Goal: Information Seeking & Learning: Compare options

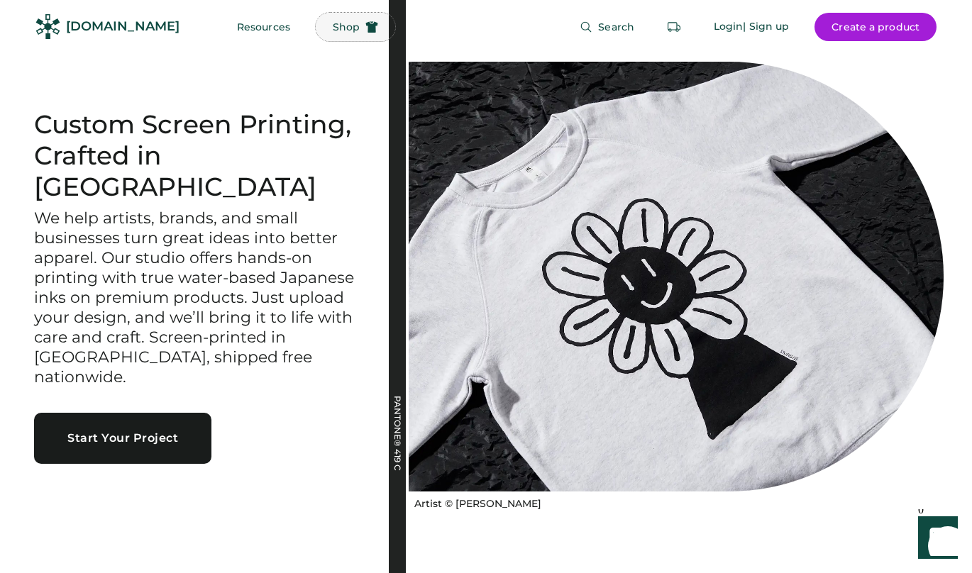
click at [319, 40] on button "Shop" at bounding box center [355, 27] width 79 height 28
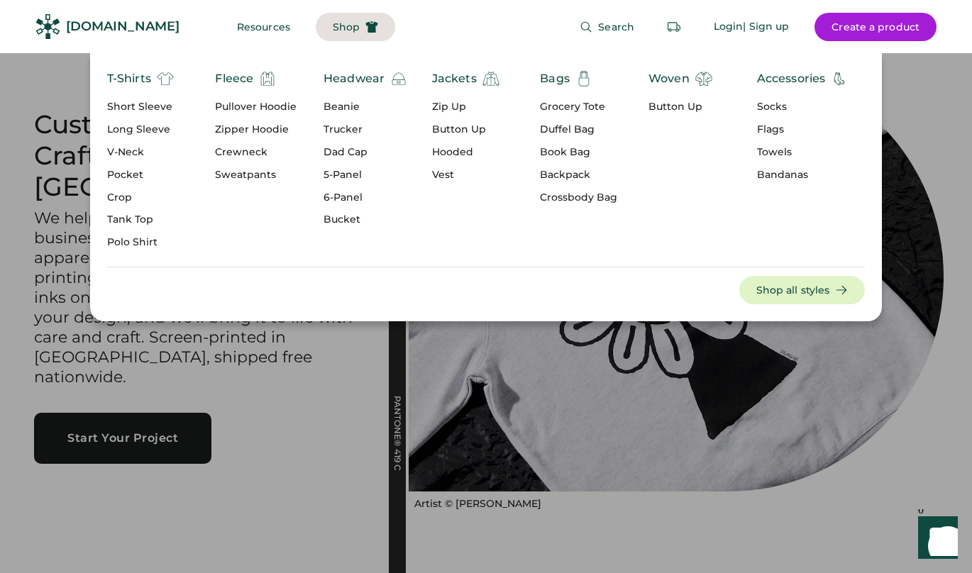
click at [142, 106] on div "Short Sleeve" at bounding box center [140, 107] width 67 height 14
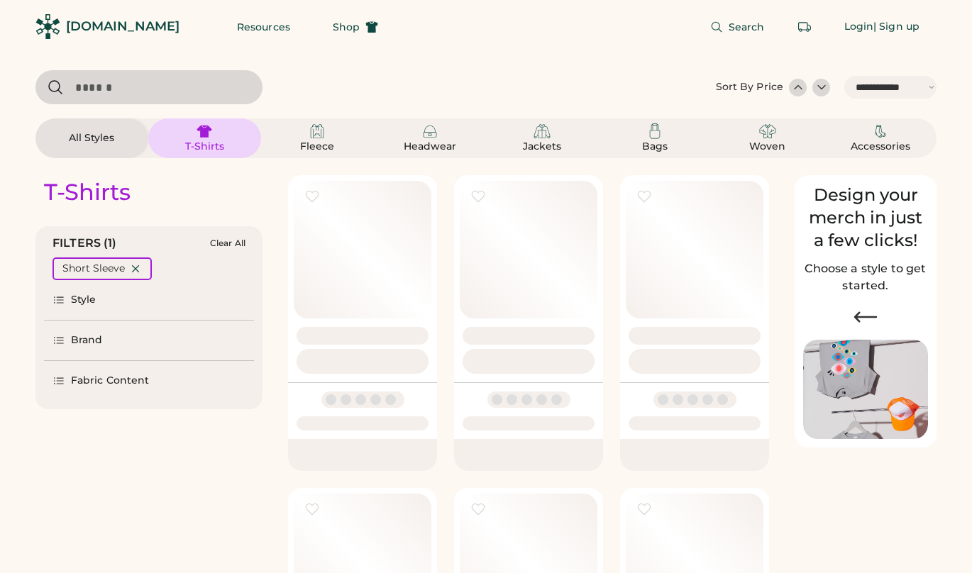
select select "*****"
select select "*"
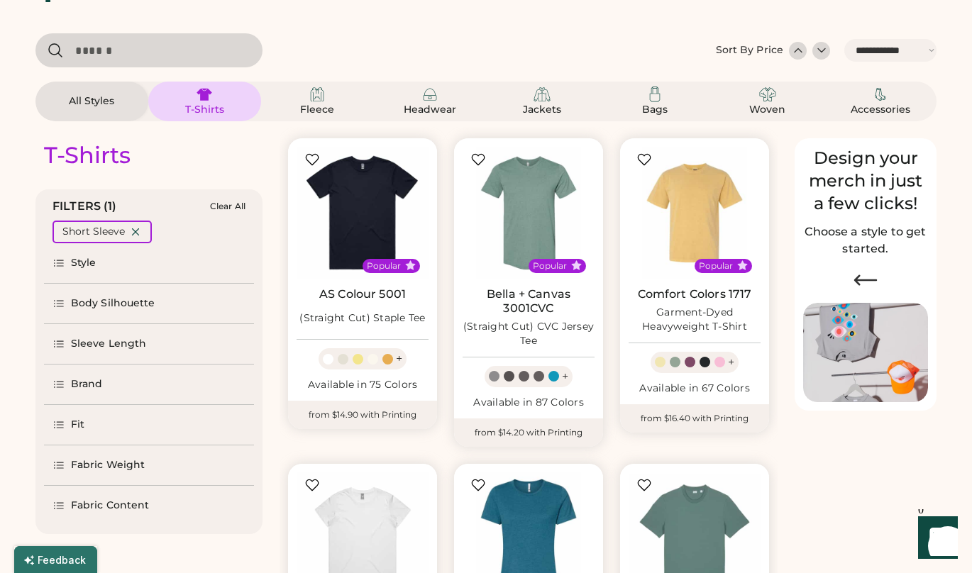
select select "*****"
select select "*"
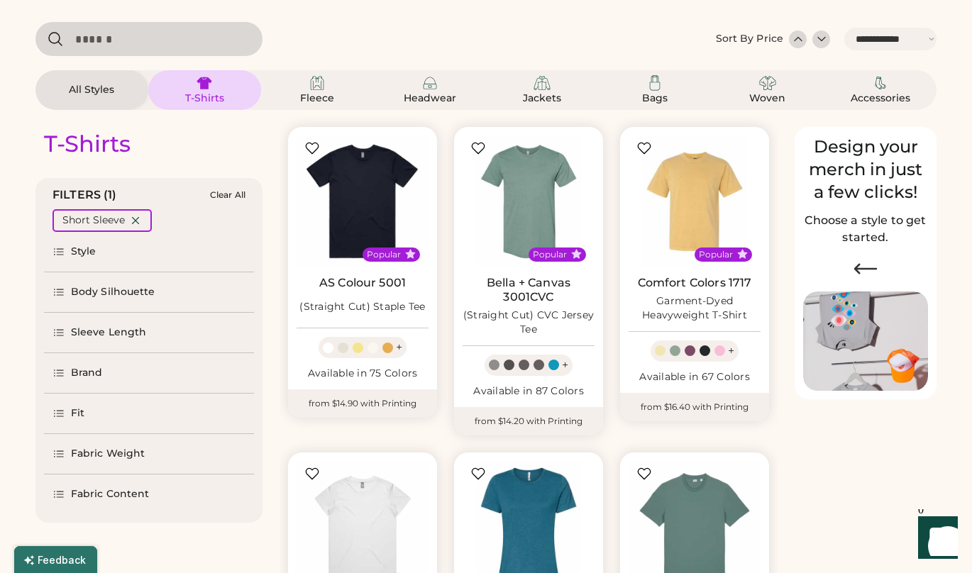
scroll to position [76, 0]
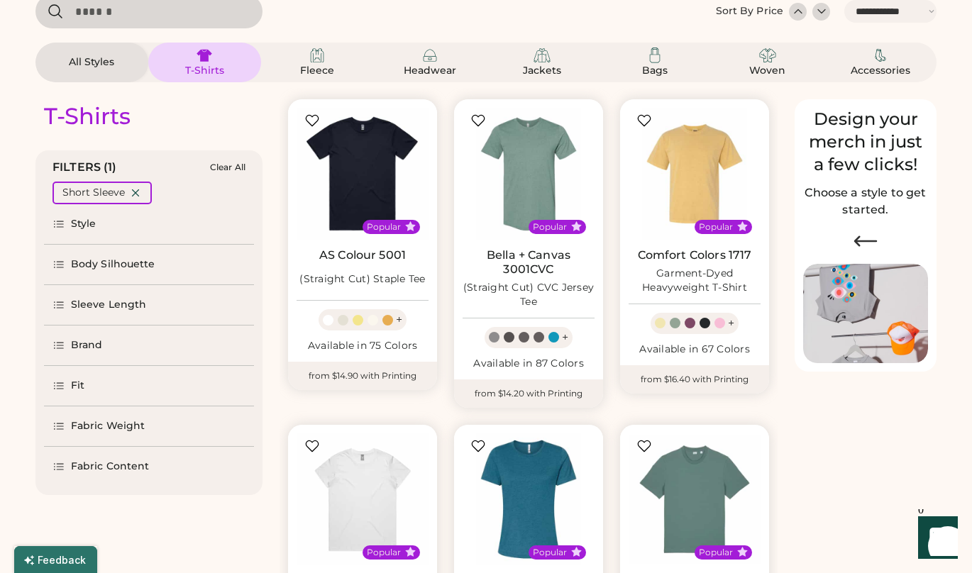
click at [99, 336] on div "Brand" at bounding box center [149, 346] width 210 height 40
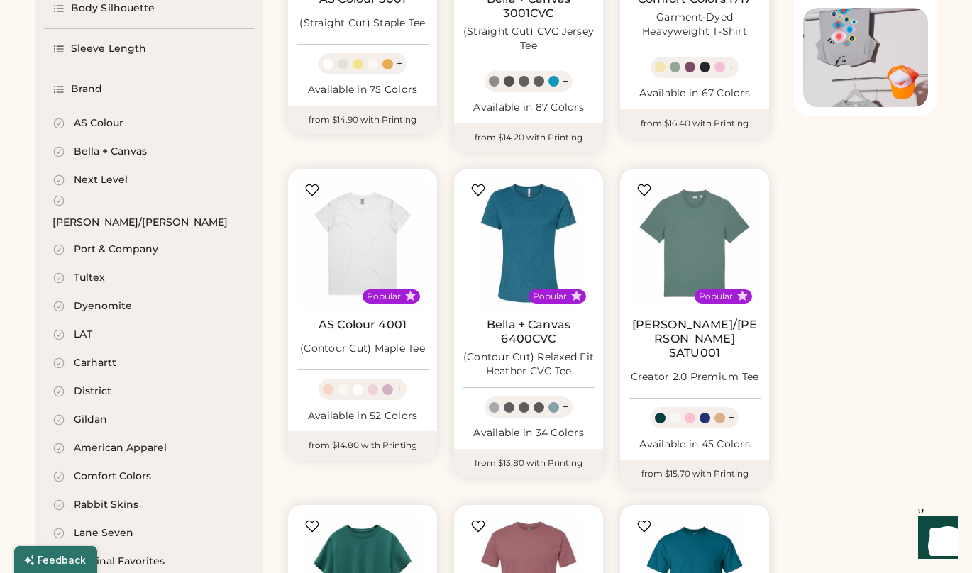
scroll to position [350, 0]
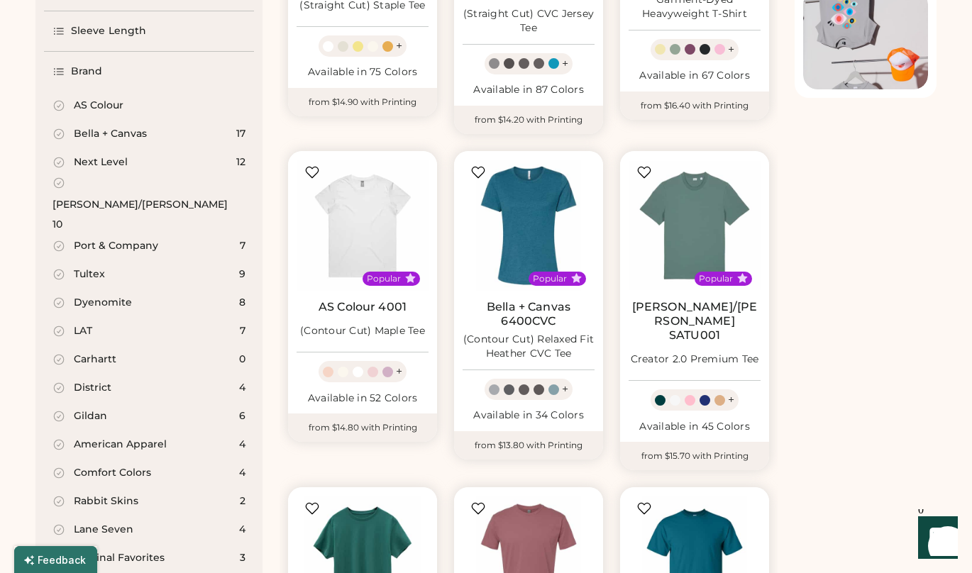
click at [108, 466] on div "Comfort Colors" at bounding box center [112, 473] width 77 height 14
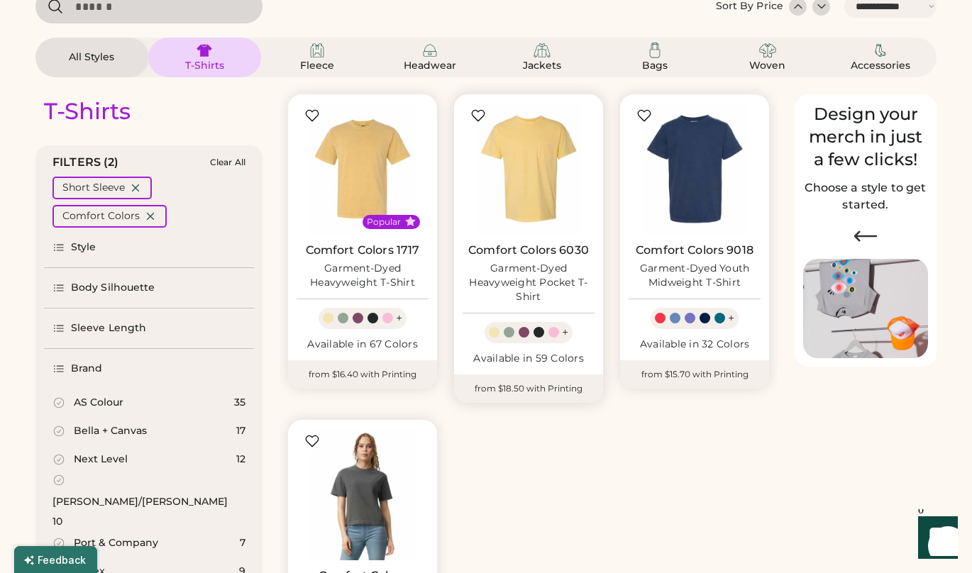
scroll to position [74, 0]
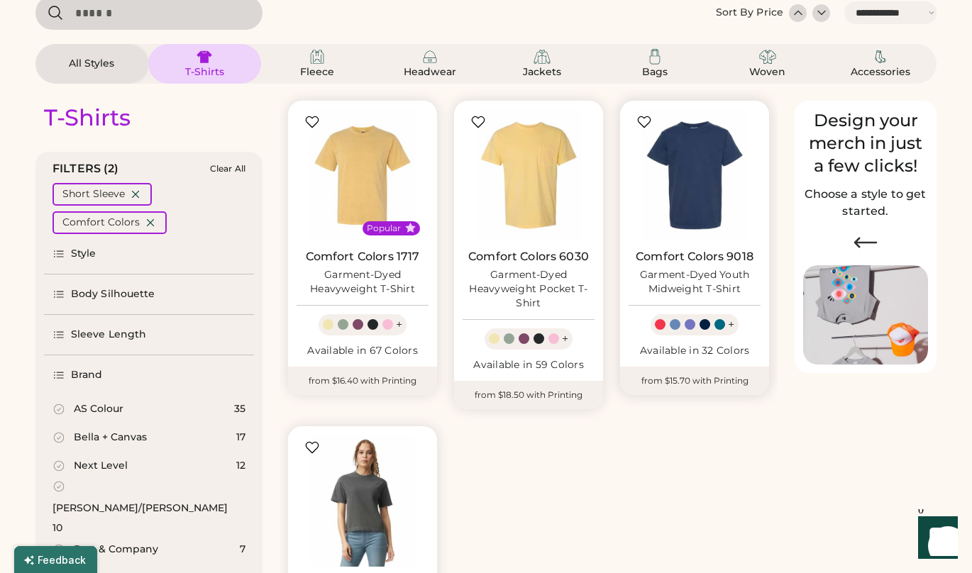
click at [701, 268] on div "Garment-Dyed Youth Midweight T-Shirt" at bounding box center [694, 282] width 132 height 28
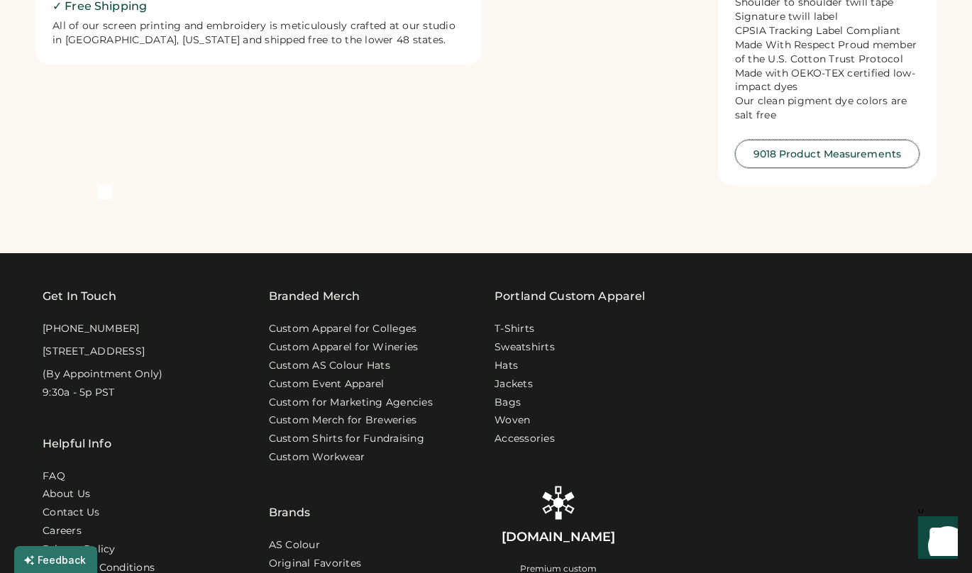
click at [865, 145] on button "9018 Product Measurements" at bounding box center [827, 154] width 185 height 28
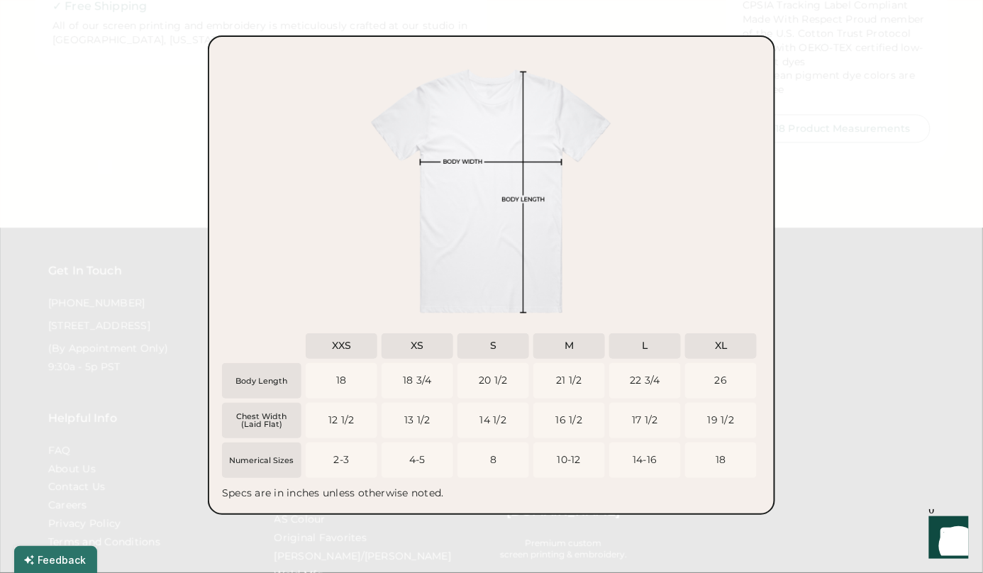
scroll to position [802, 0]
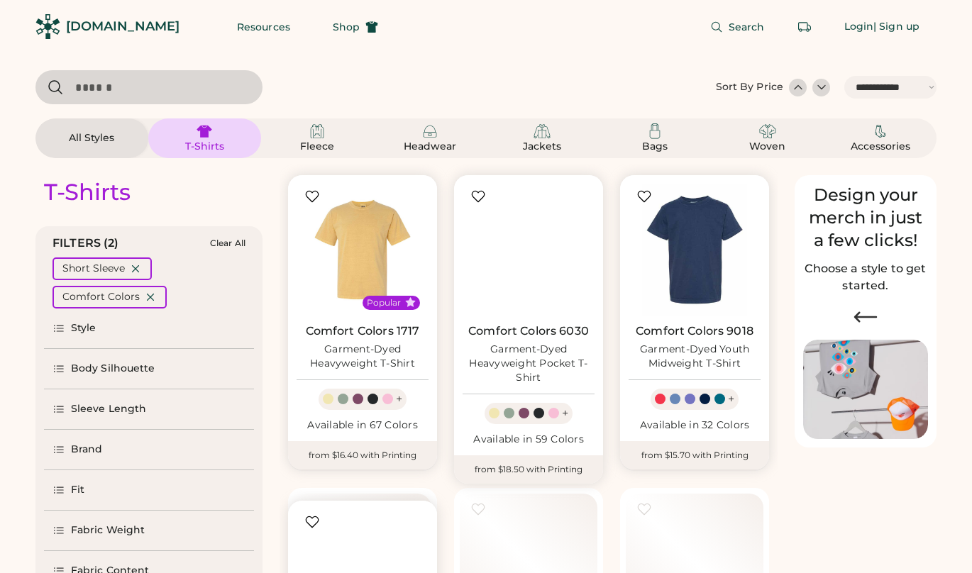
select select "*****"
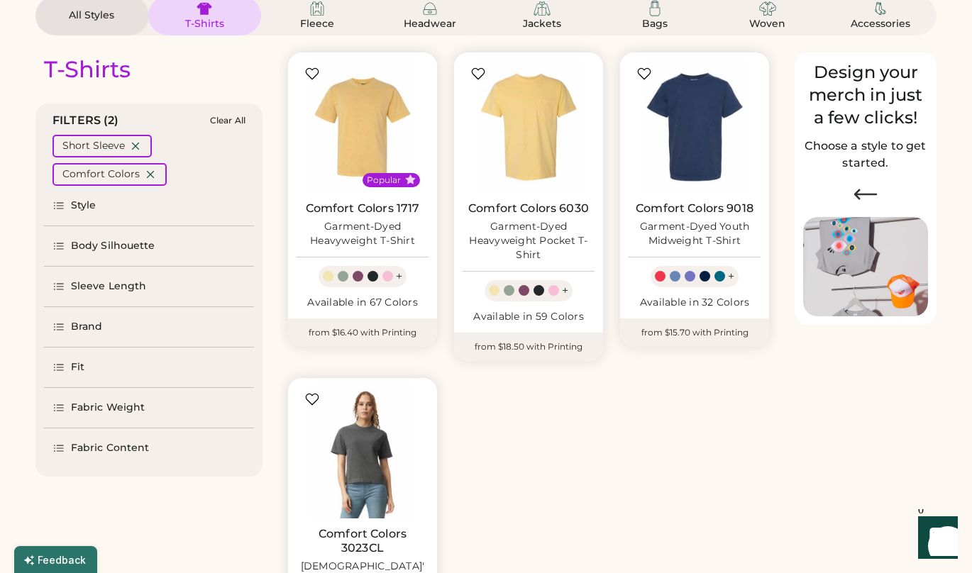
scroll to position [140, 0]
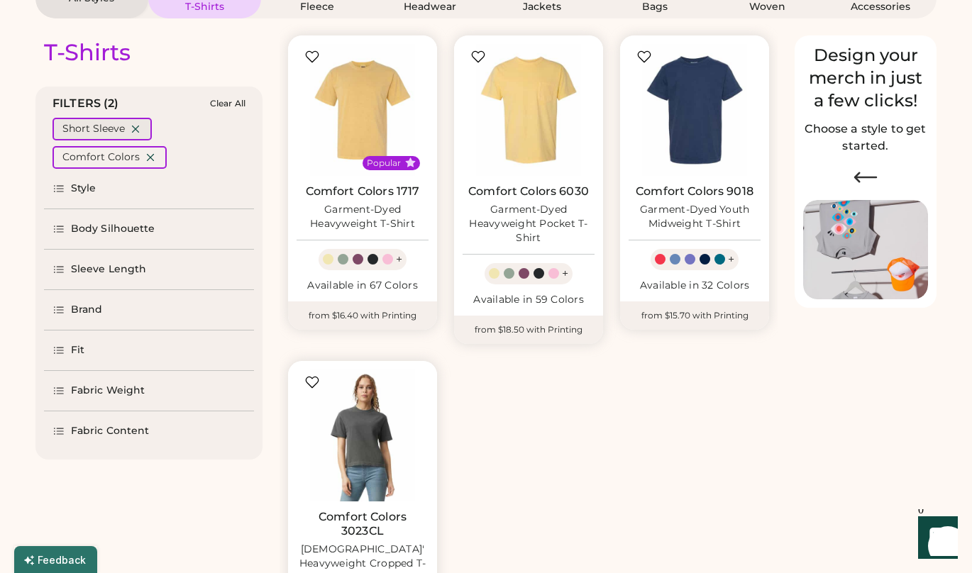
click at [137, 126] on icon at bounding box center [135, 129] width 13 height 13
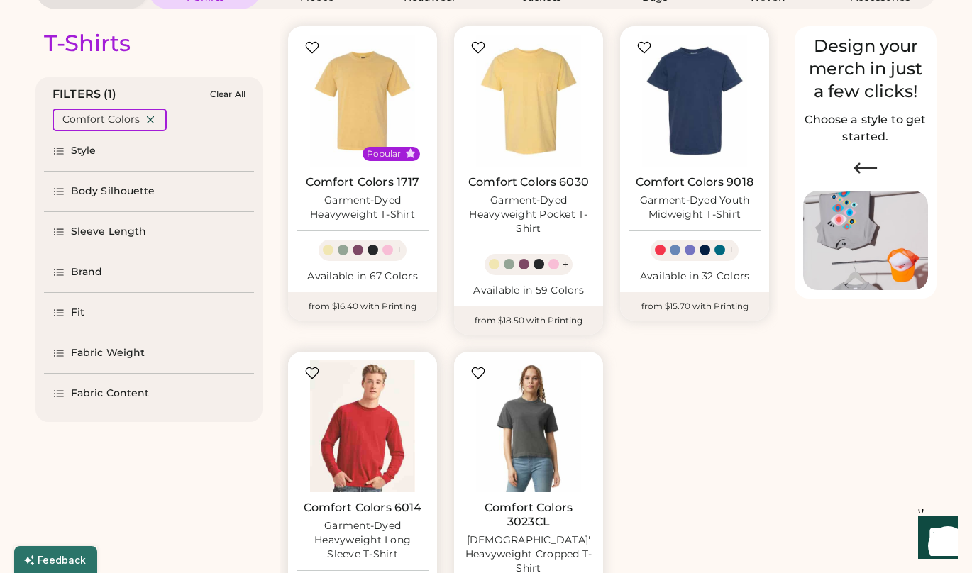
scroll to position [146, 0]
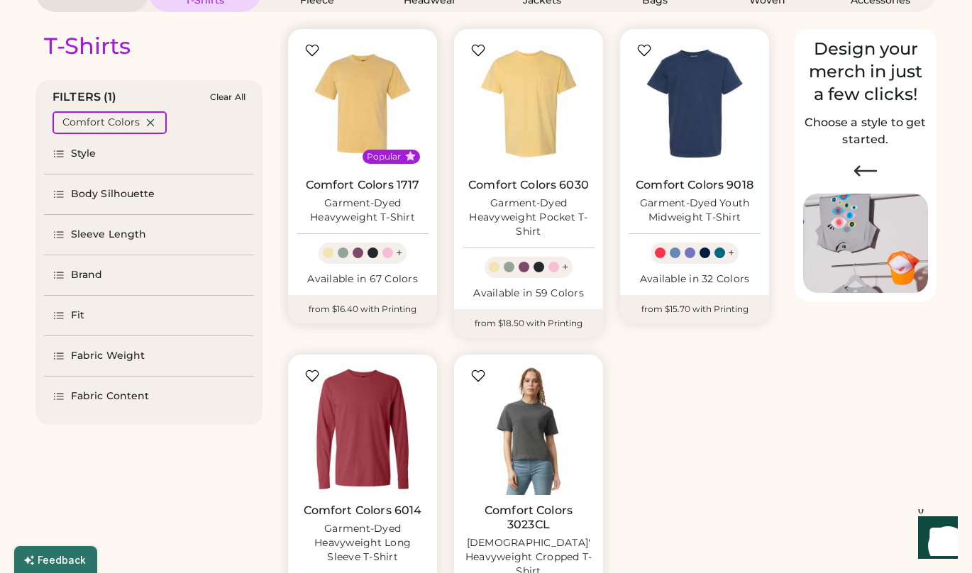
click at [355, 196] on div "Garment-Dyed Heavyweight T-Shirt" at bounding box center [363, 210] width 132 height 28
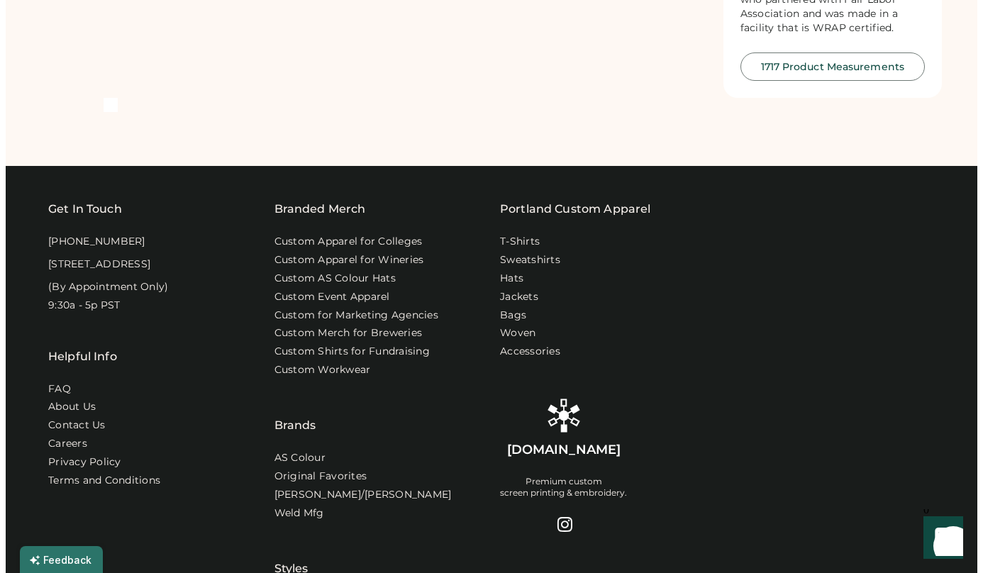
scroll to position [1071, 0]
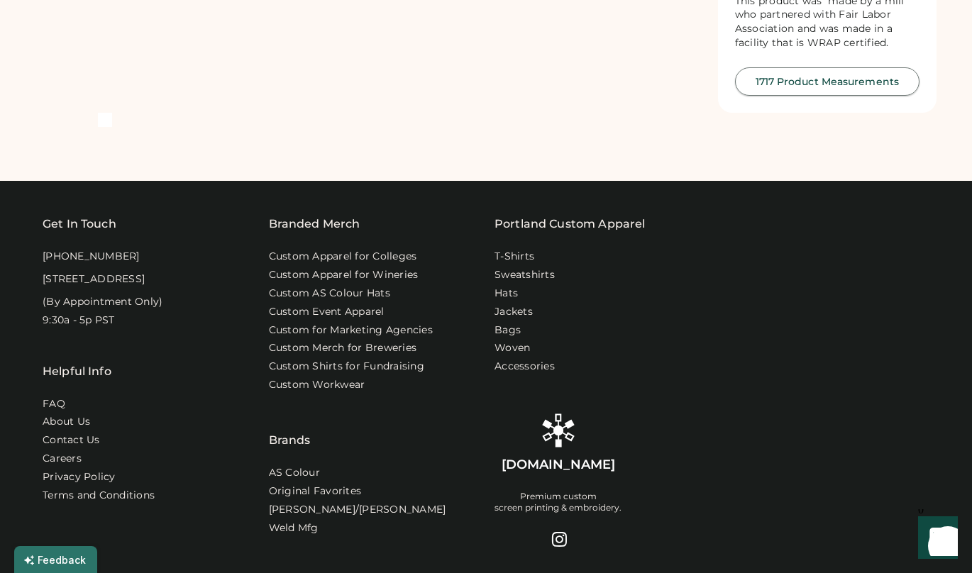
click at [850, 96] on button "1717 Product Measurements" at bounding box center [827, 81] width 185 height 28
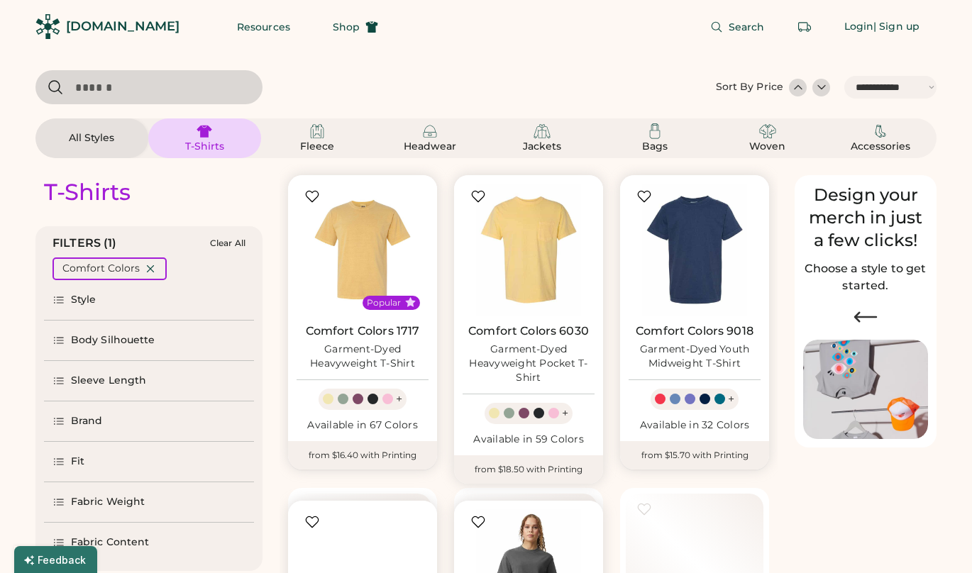
select select "*****"
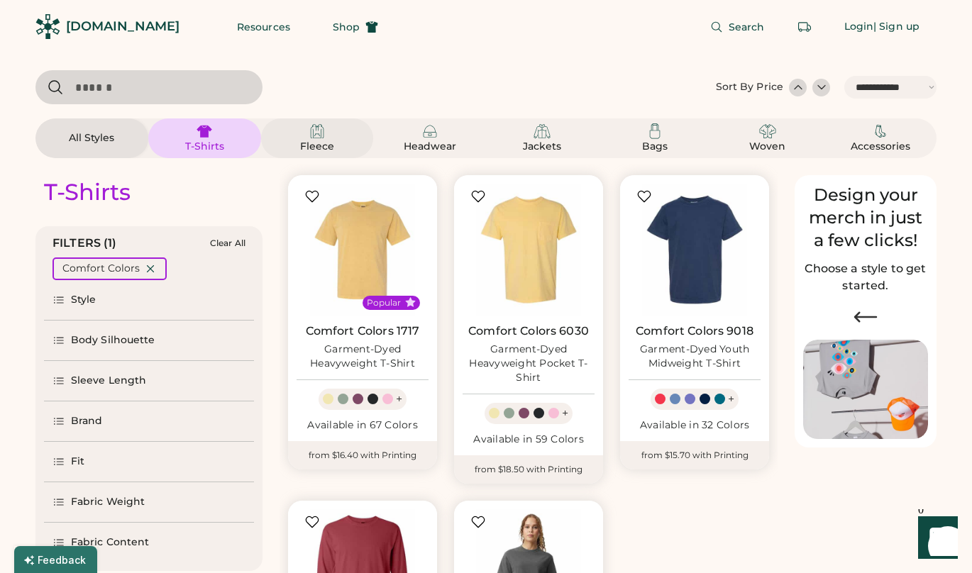
click at [321, 138] on img at bounding box center [317, 131] width 17 height 17
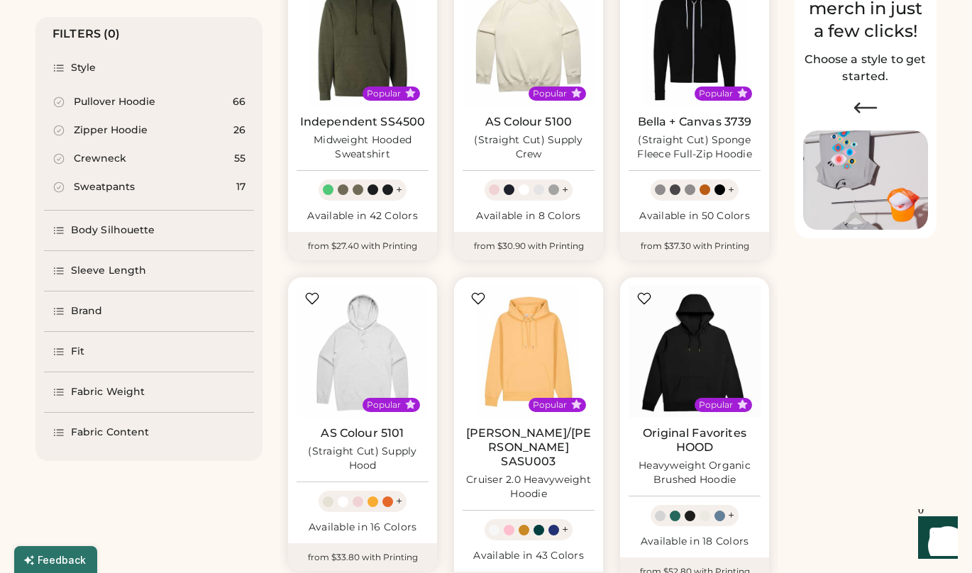
scroll to position [197, 0]
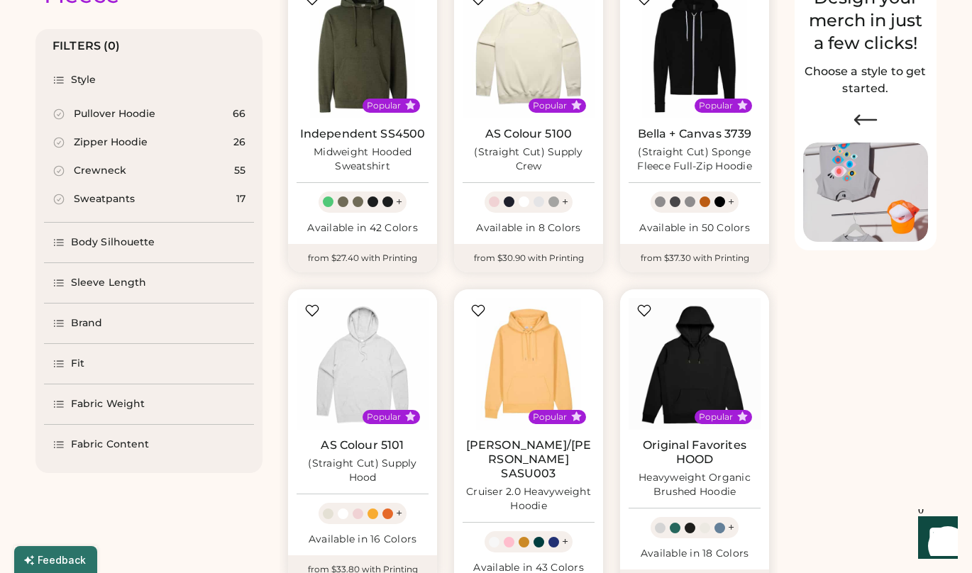
click at [118, 137] on div "Zipper Hoodie" at bounding box center [111, 142] width 74 height 14
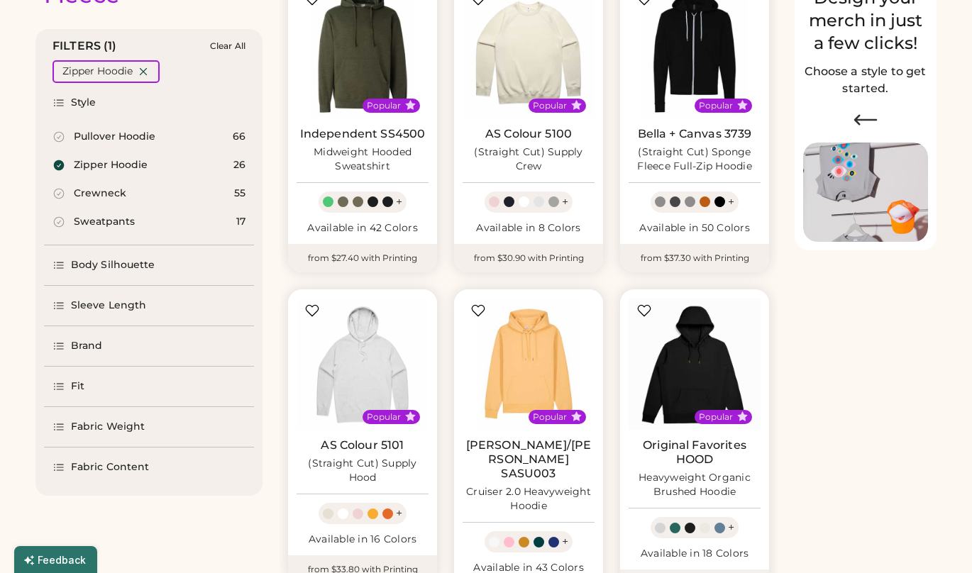
select select "*"
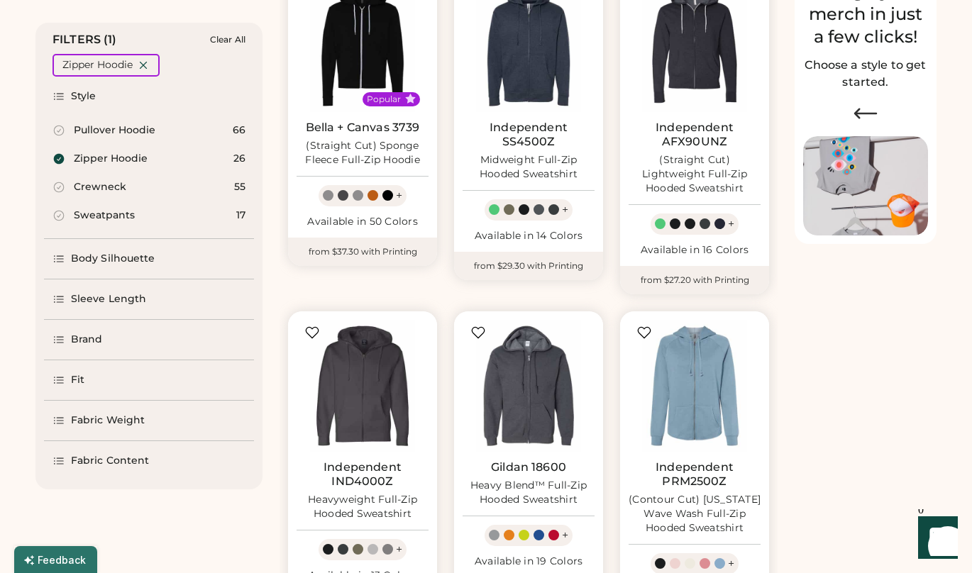
scroll to position [175, 0]
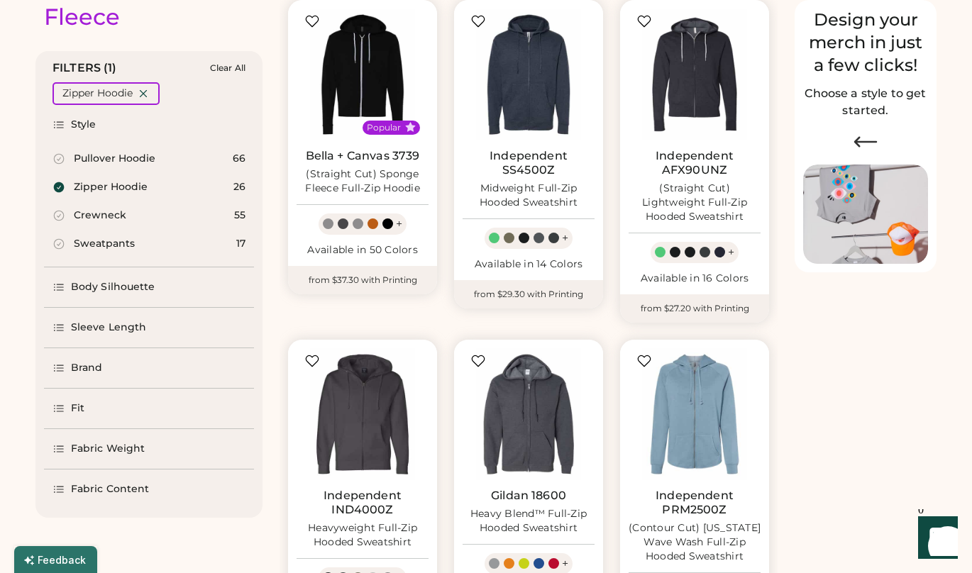
click at [94, 359] on div "Brand" at bounding box center [149, 368] width 210 height 40
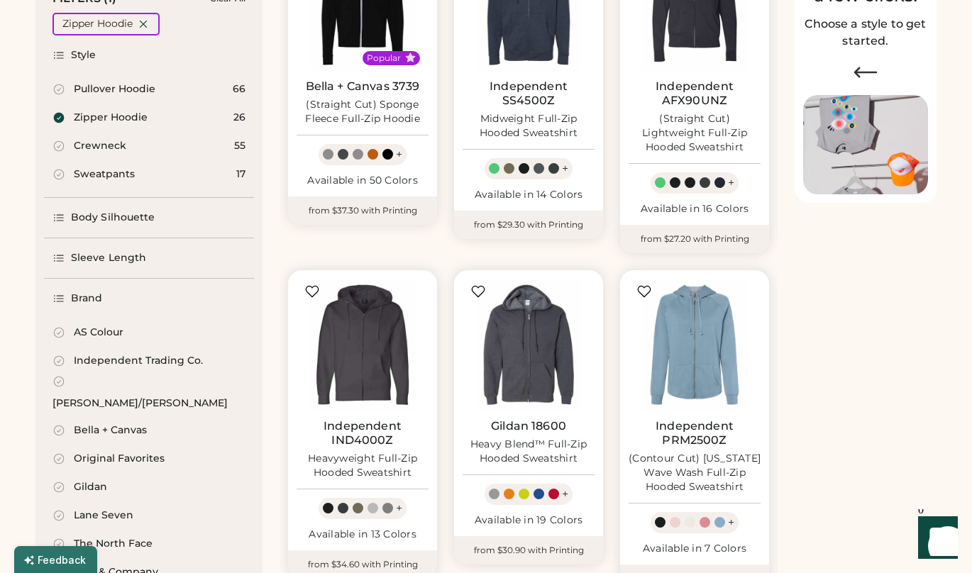
scroll to position [296, 0]
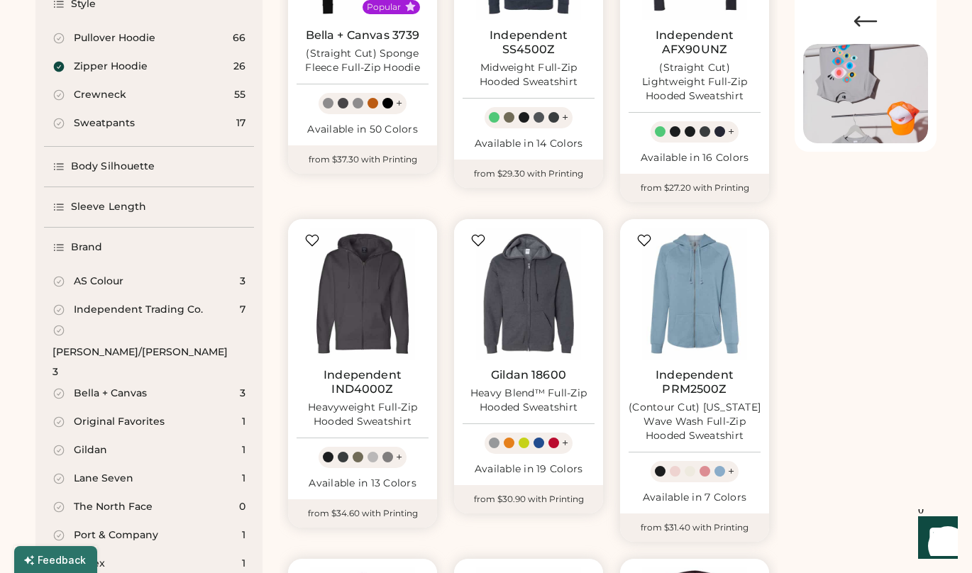
click at [109, 308] on div "Independent Trading Co." at bounding box center [138, 310] width 129 height 14
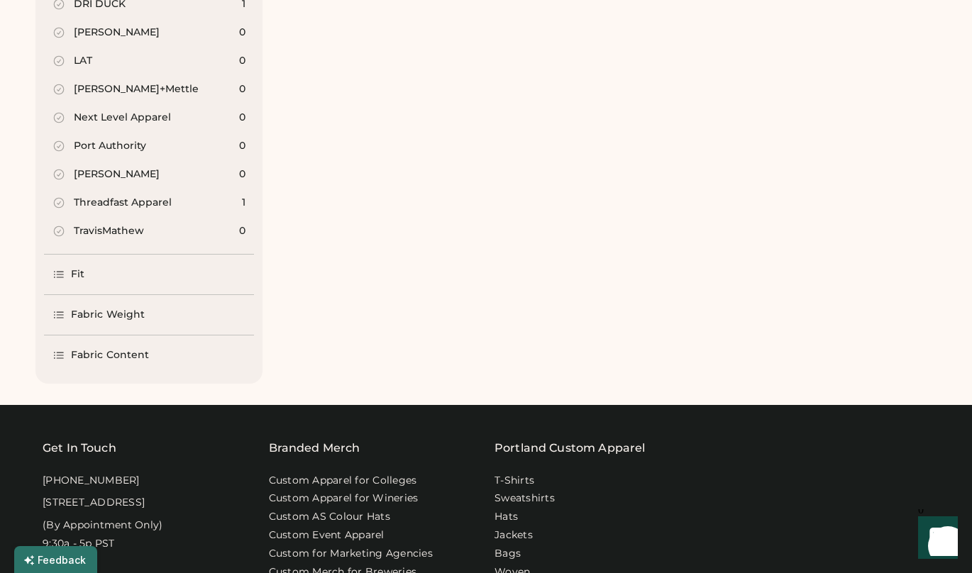
scroll to position [1417, 0]
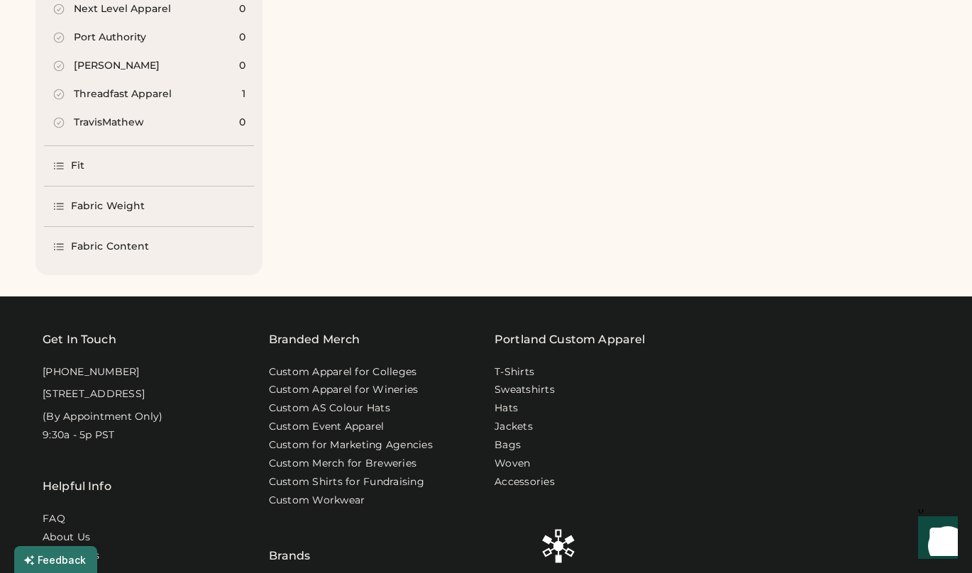
click at [155, 187] on div "Fabric Weight" at bounding box center [149, 207] width 210 height 40
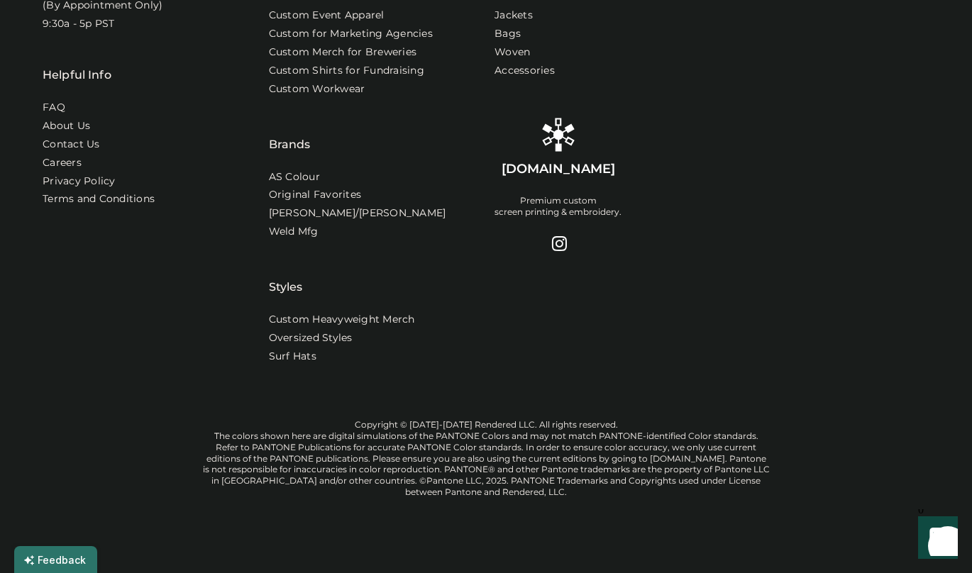
scroll to position [500, 0]
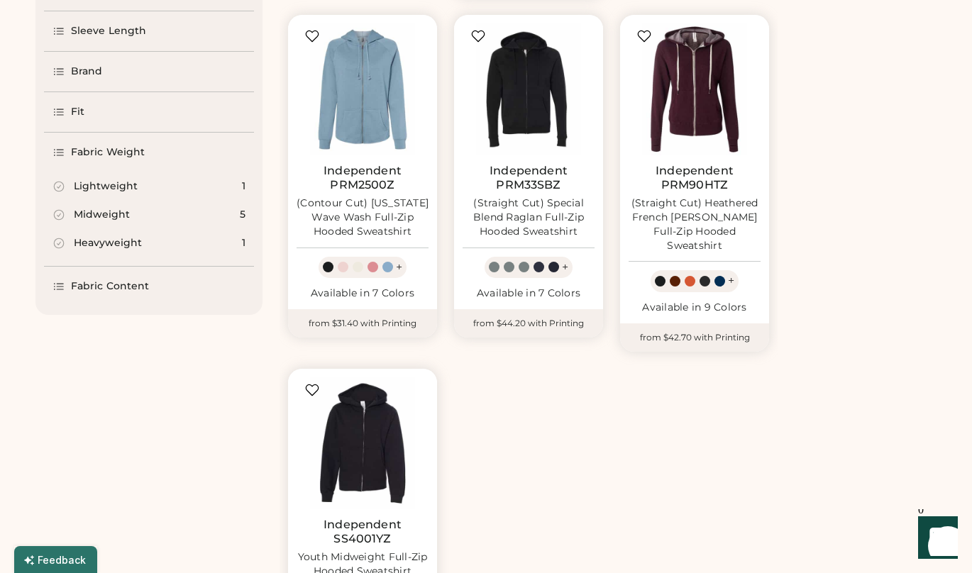
click at [118, 185] on div "Lightweight" at bounding box center [106, 186] width 64 height 14
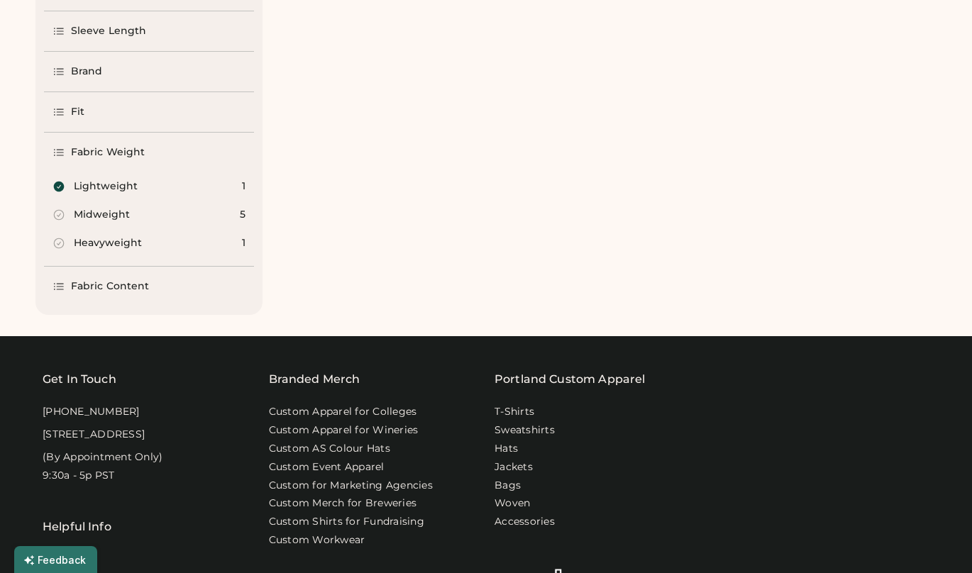
click at [116, 210] on div "Midweight" at bounding box center [102, 215] width 56 height 14
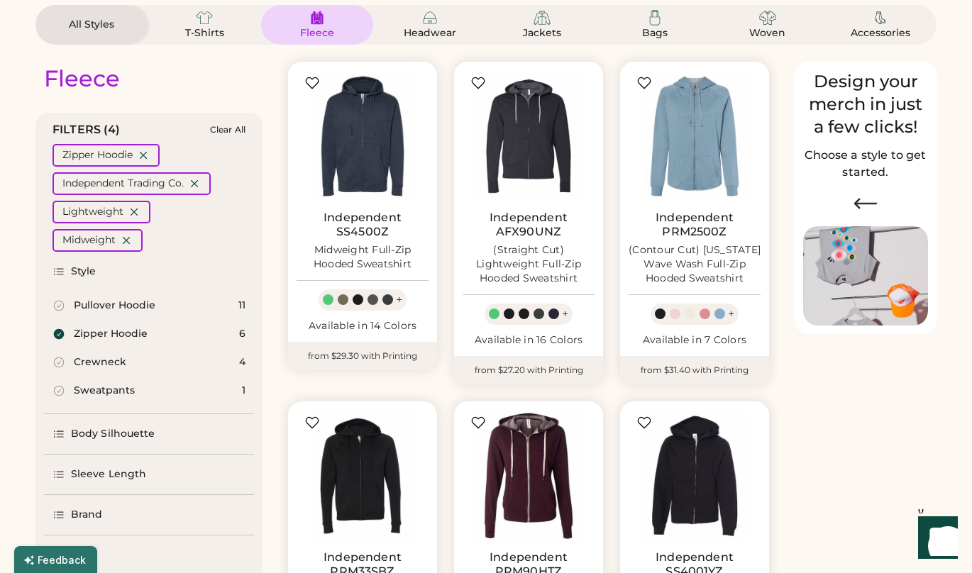
scroll to position [112, 0]
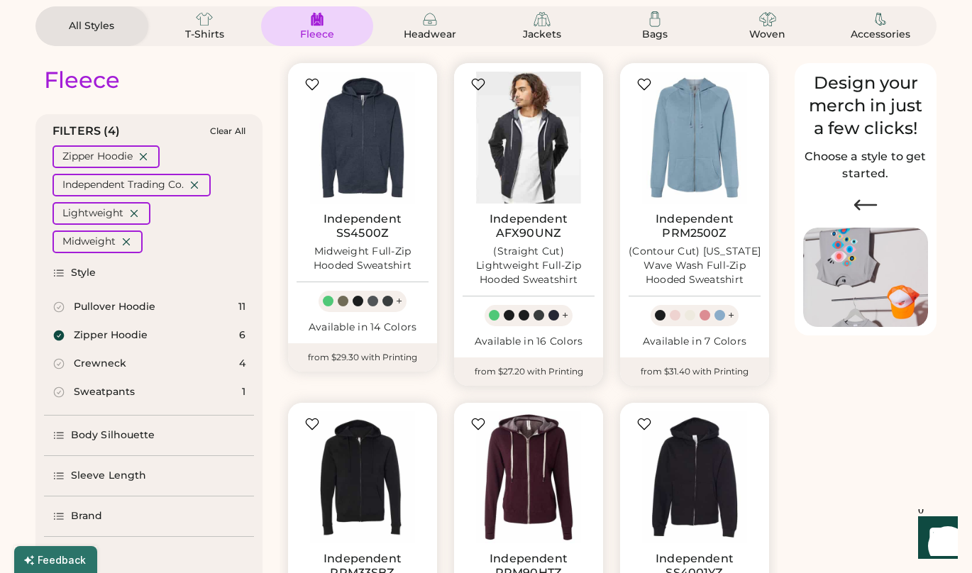
click at [545, 157] on img at bounding box center [528, 138] width 132 height 132
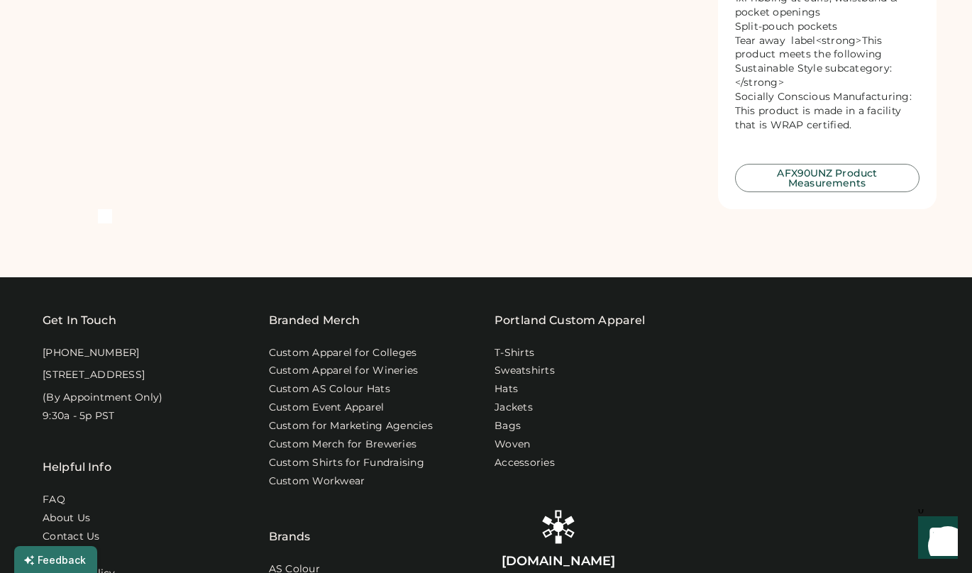
scroll to position [915, 0]
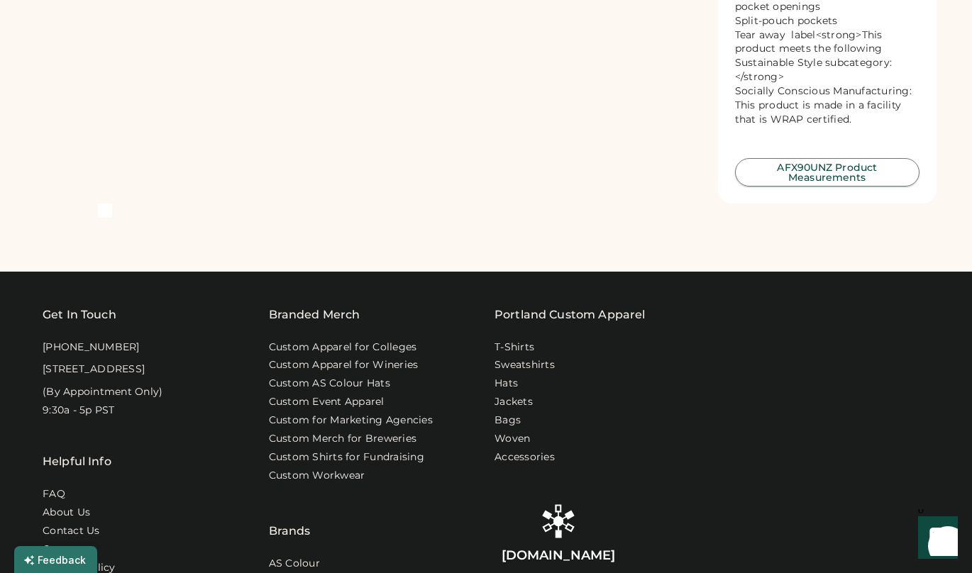
click at [776, 187] on button "AFX90UNZ Product Measurements" at bounding box center [827, 172] width 185 height 28
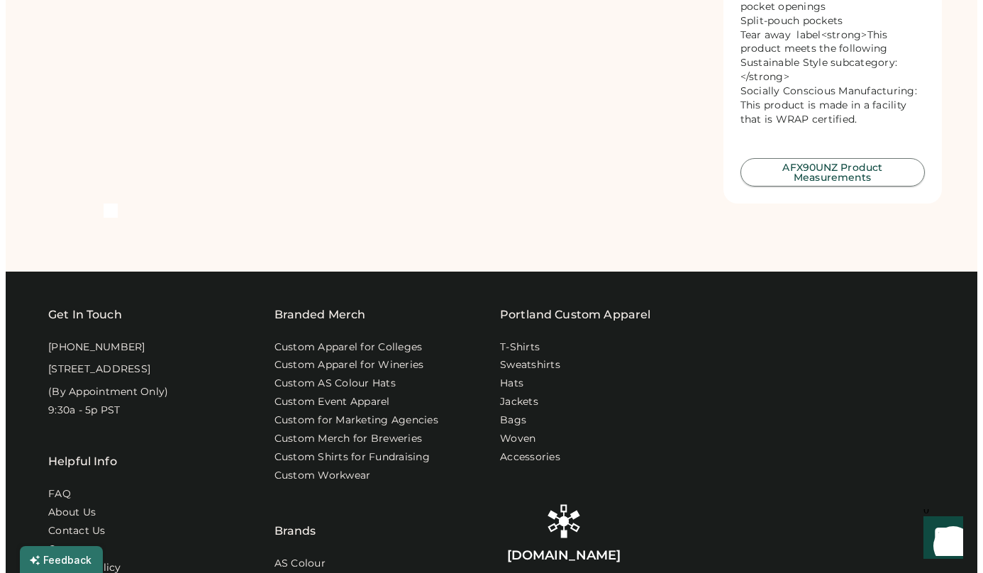
scroll to position [901, 0]
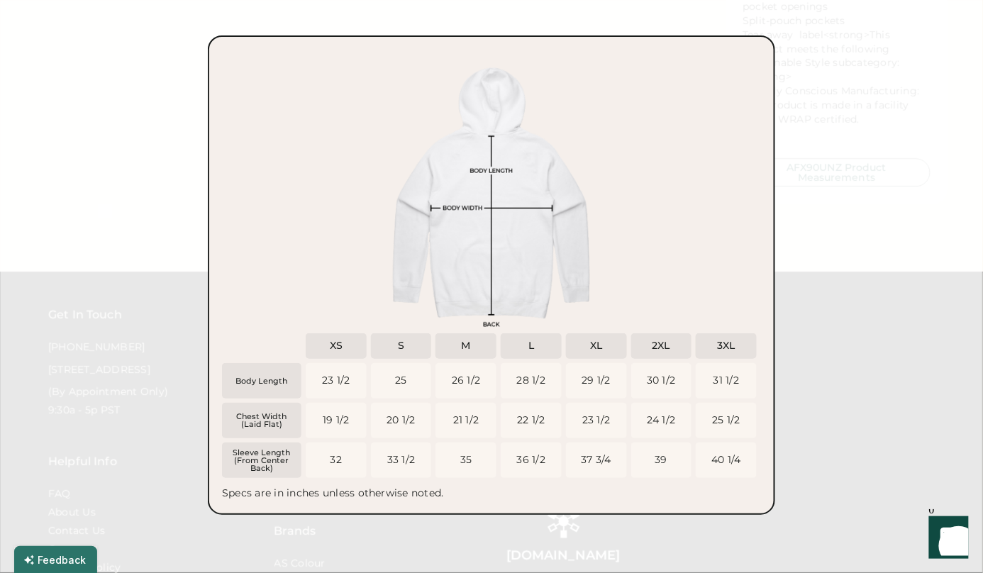
click at [692, 260] on div "Body Length Chest Width (Laid Flat) Sleeve Length (From Center Back) XS 23 1/2 …" at bounding box center [491, 275] width 539 height 451
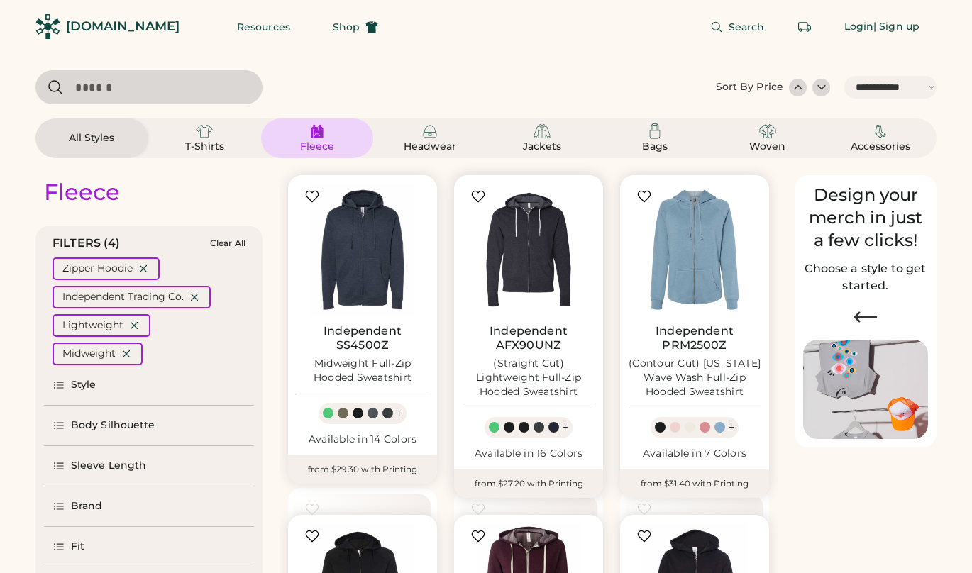
select select "*****"
click at [143, 265] on icon at bounding box center [143, 268] width 13 height 13
select select "*"
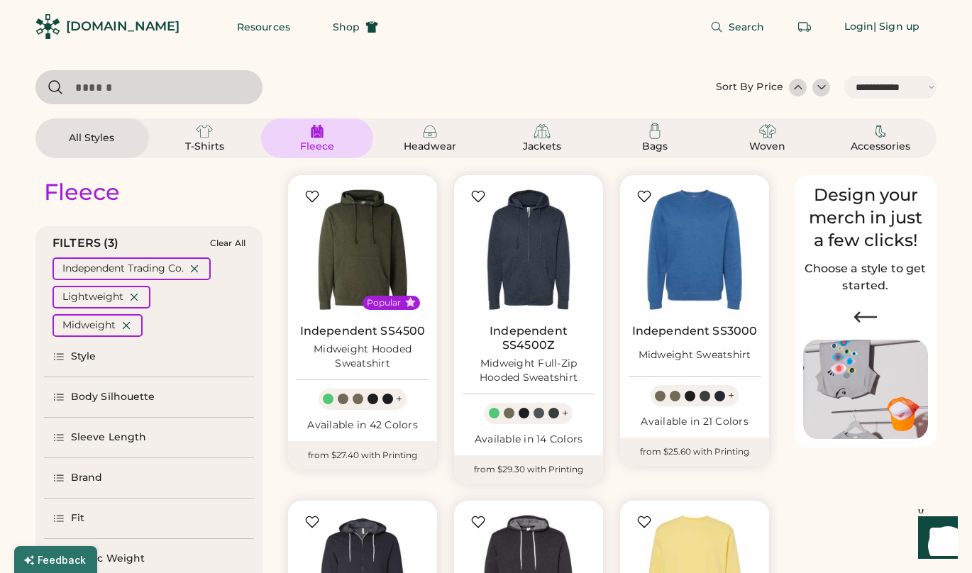
click at [121, 354] on div "Style" at bounding box center [149, 357] width 210 height 40
click at [121, 388] on div "Pullover Hoodie" at bounding box center [115, 391] width 82 height 14
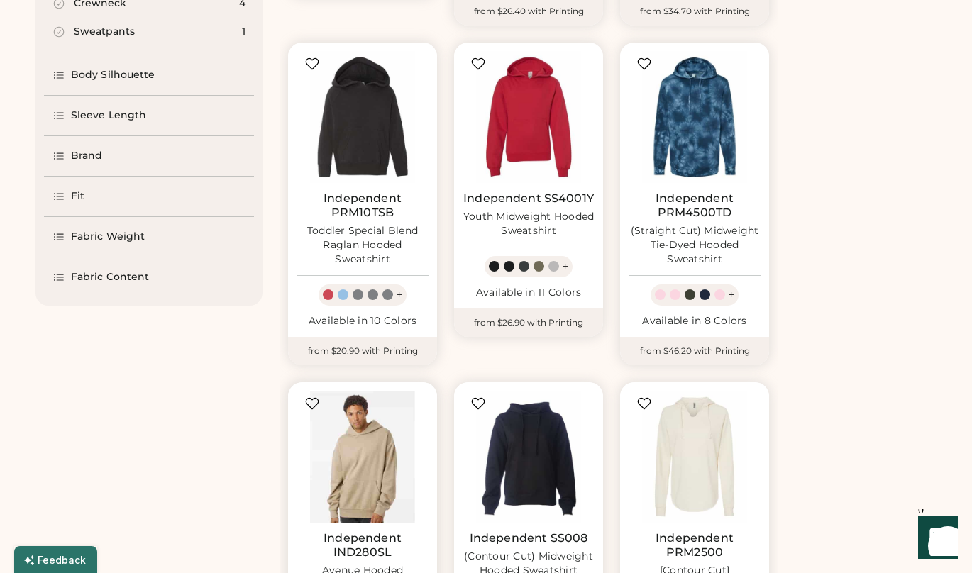
scroll to position [401, 0]
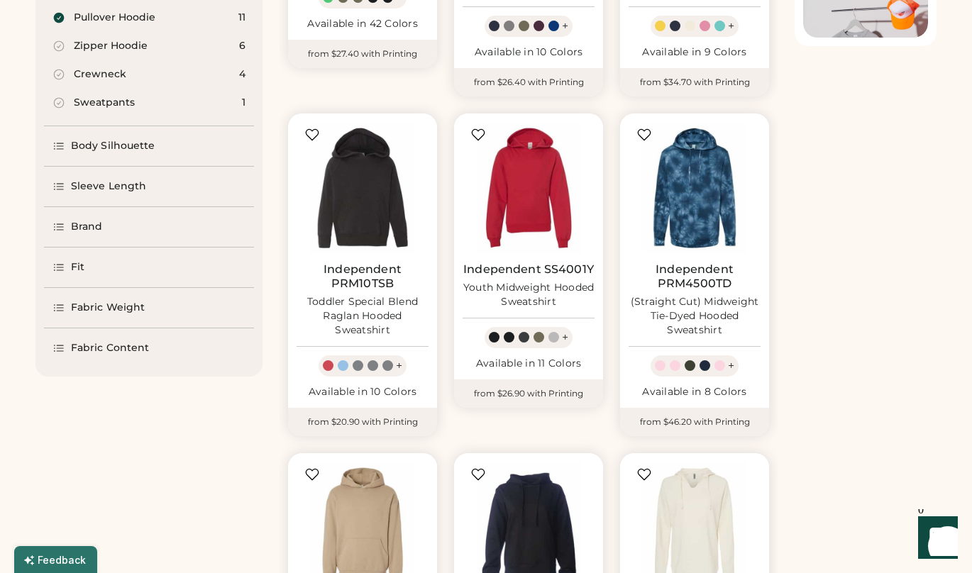
click at [133, 150] on div "Body Silhouette" at bounding box center [113, 146] width 84 height 14
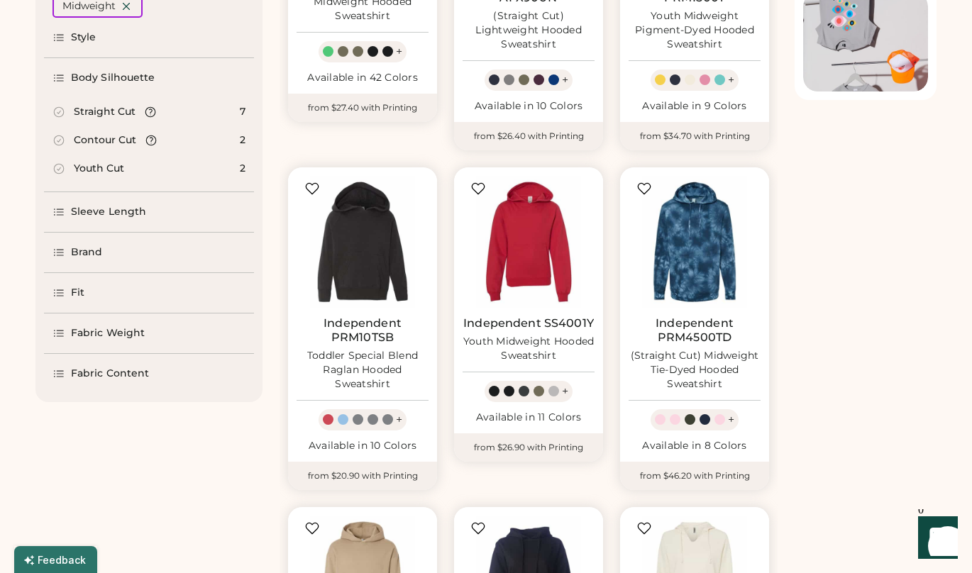
scroll to position [321, 0]
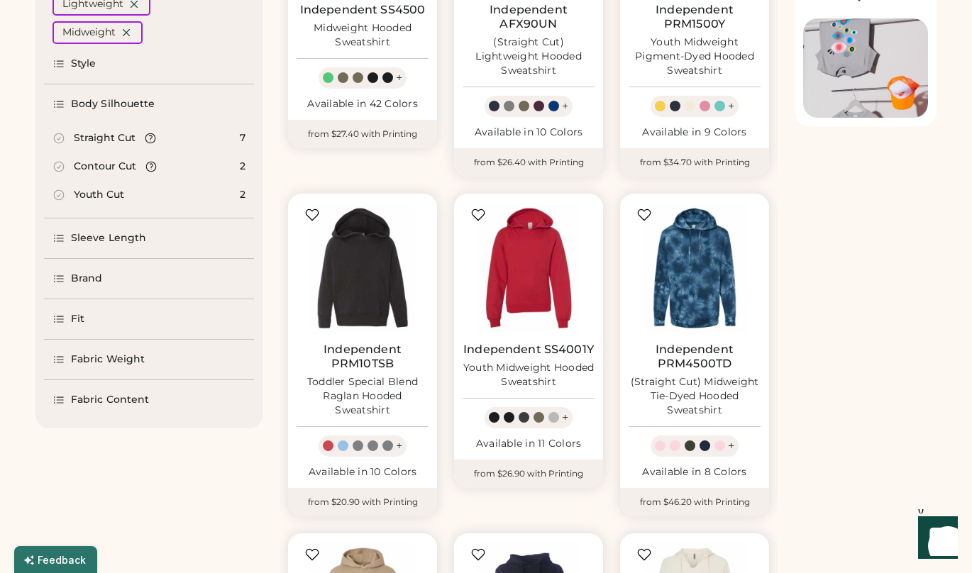
click at [125, 101] on div "Body Silhouette" at bounding box center [113, 104] width 84 height 14
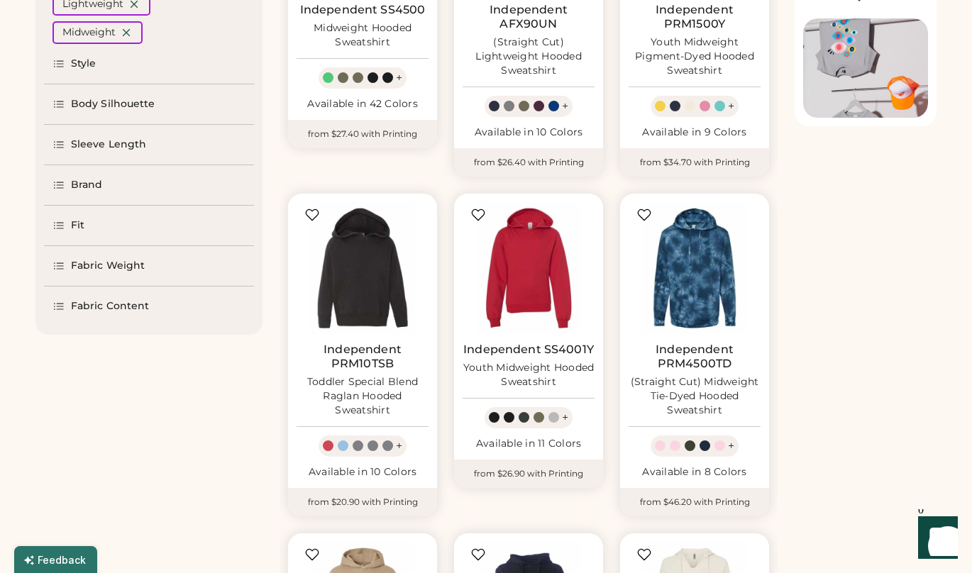
click at [85, 206] on div "Fit" at bounding box center [149, 226] width 210 height 40
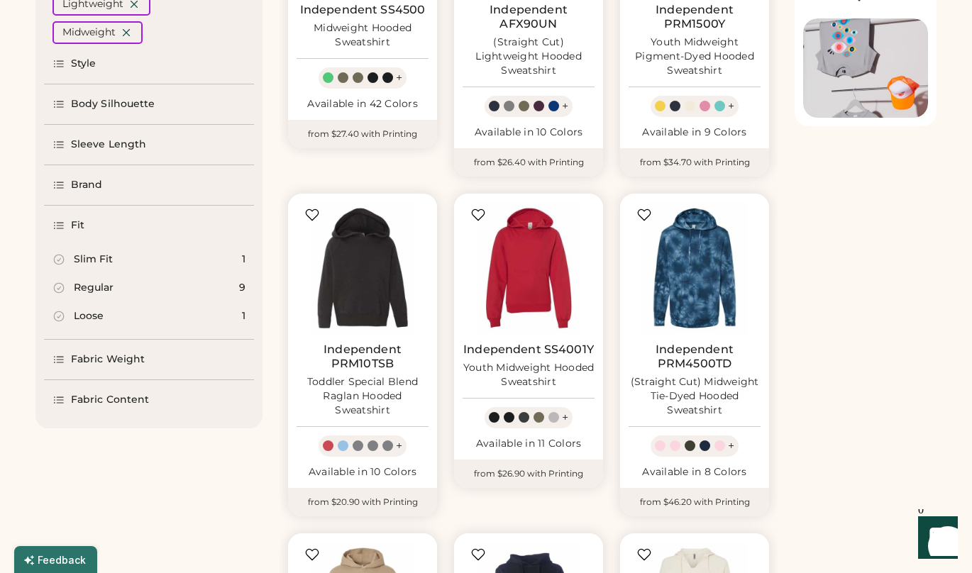
click at [95, 313] on div "Loose" at bounding box center [89, 316] width 30 height 14
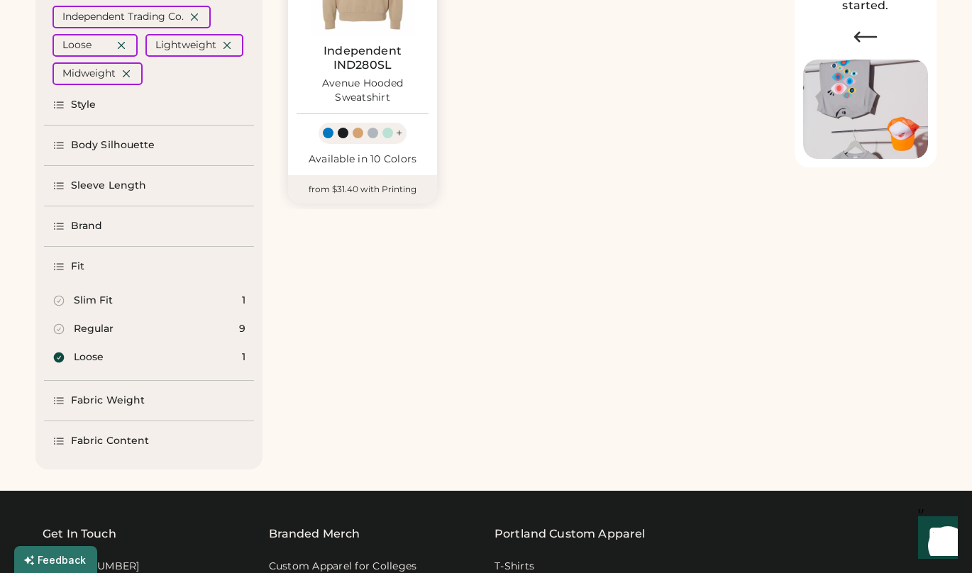
scroll to position [295, 0]
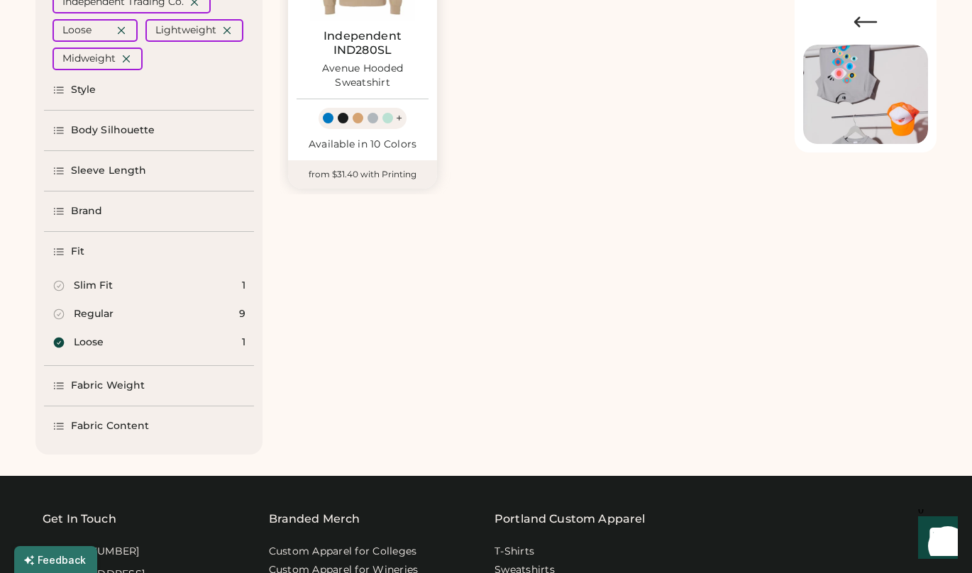
click at [145, 315] on div "Regular 9" at bounding box center [149, 314] width 210 height 28
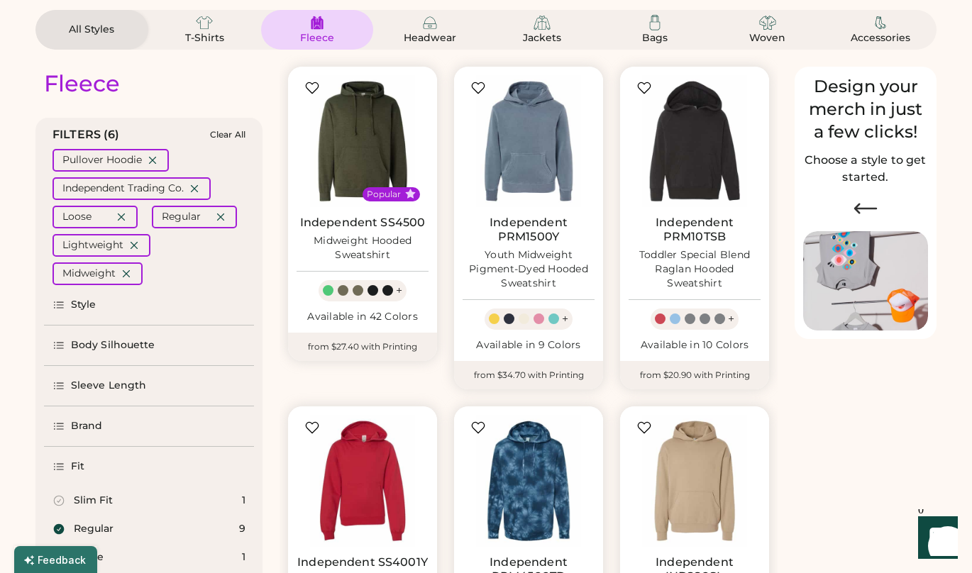
scroll to position [128, 0]
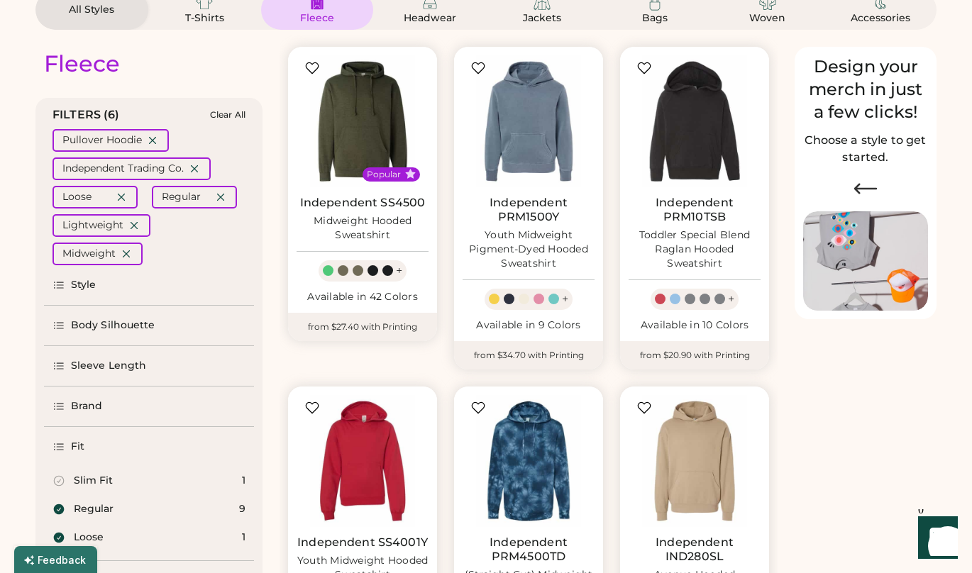
click at [155, 333] on div "Body Silhouette" at bounding box center [149, 326] width 210 height 40
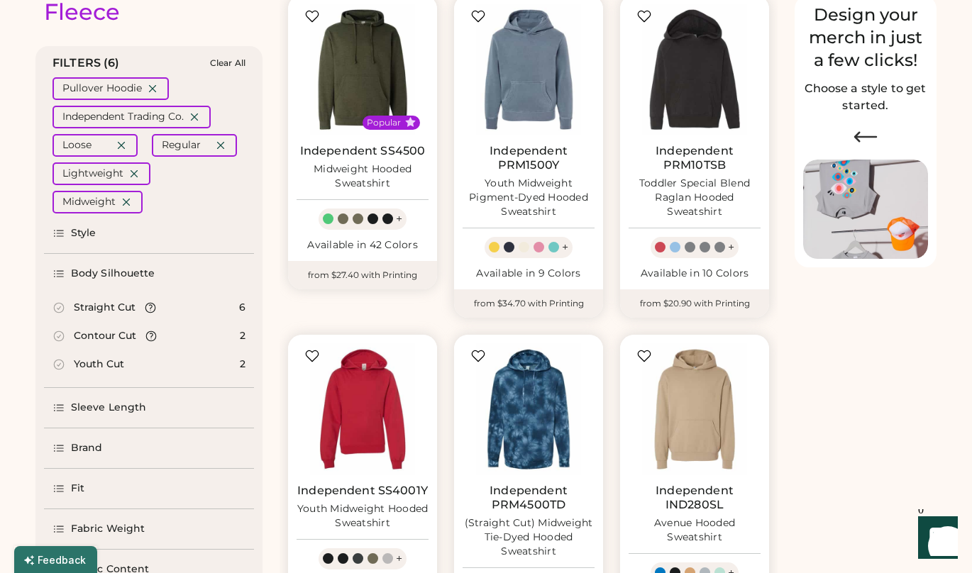
scroll to position [188, 0]
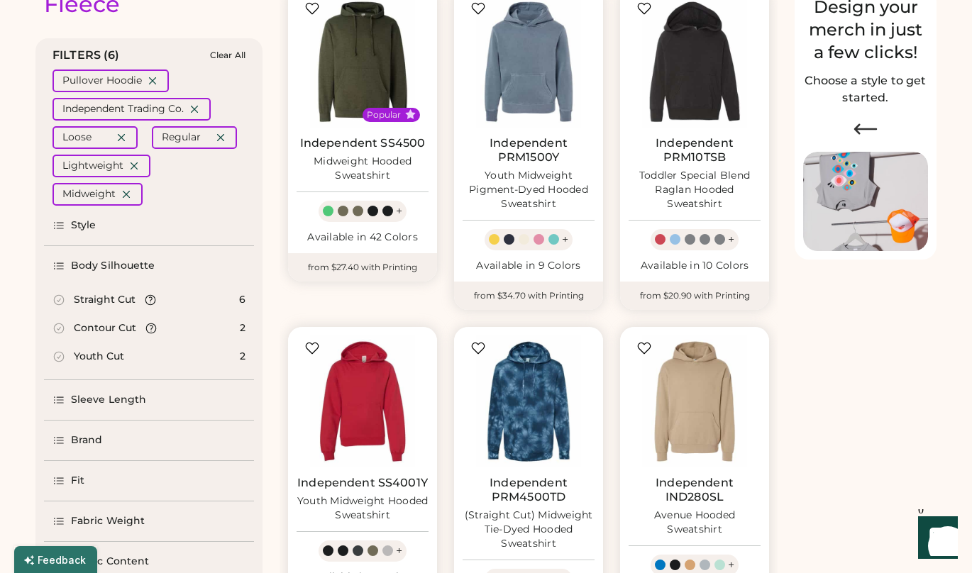
click at [126, 299] on div "Straight Cut" at bounding box center [105, 300] width 62 height 14
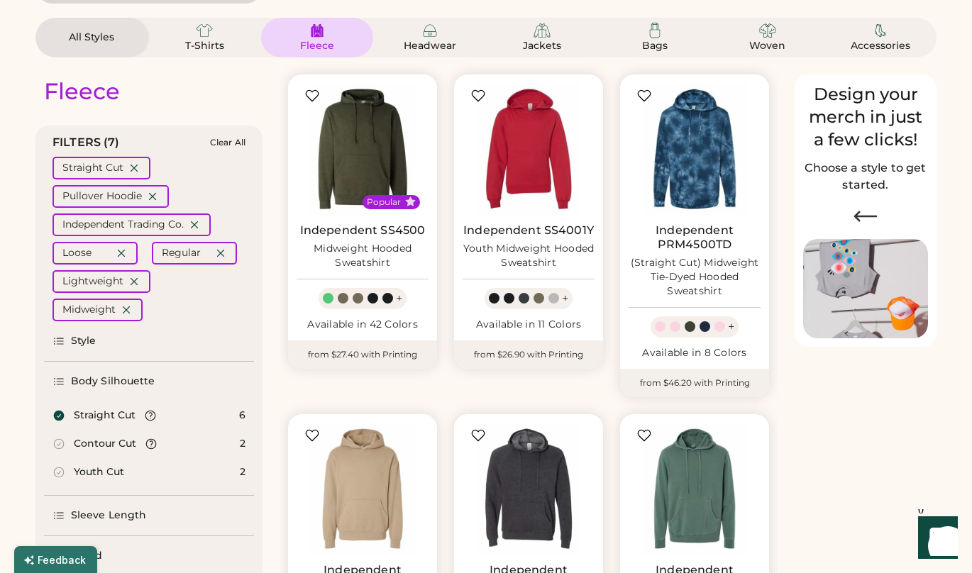
scroll to position [97, 0]
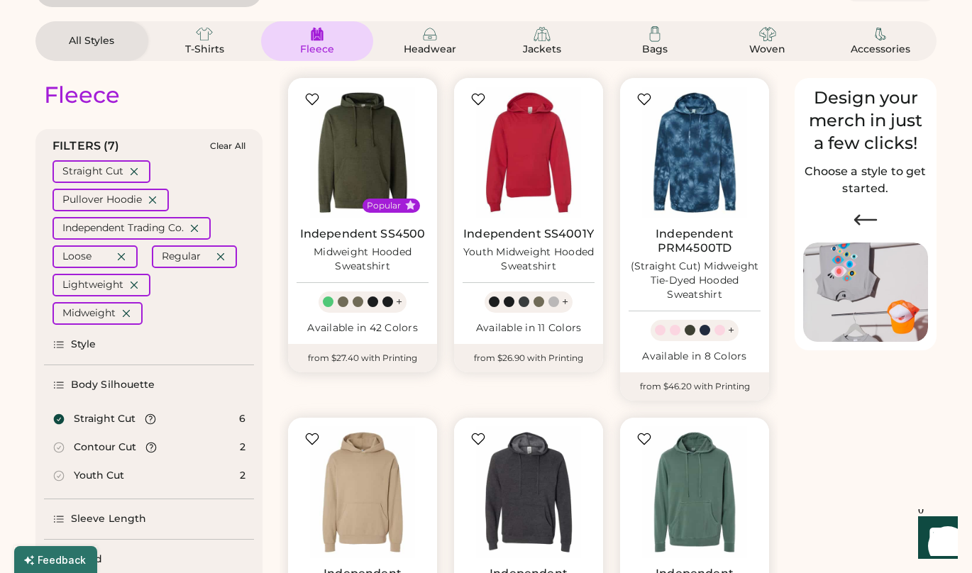
click at [352, 223] on div "Popular Independent SS4500 Midweight Hooded Sweatshirt + Available in 42 Colors" at bounding box center [362, 211] width 149 height 266
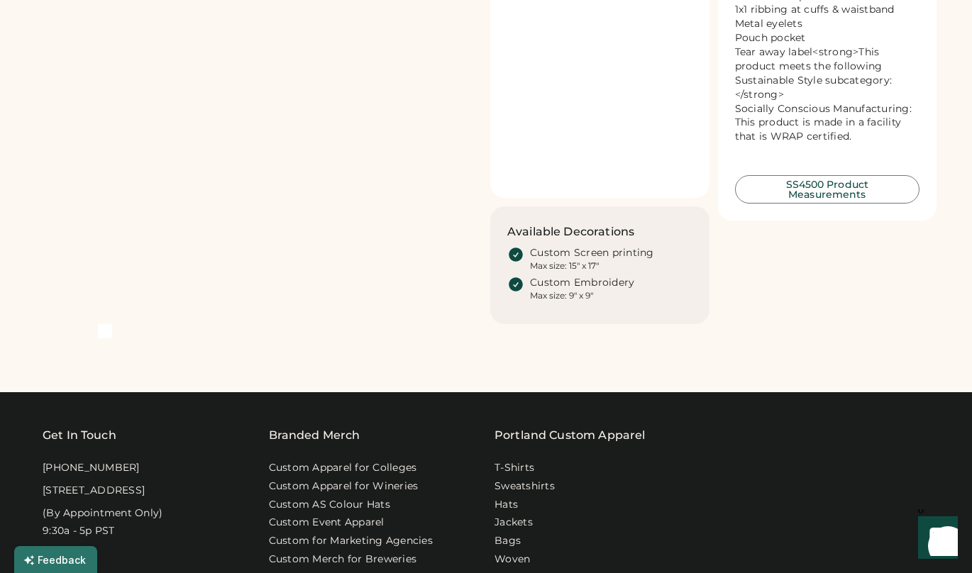
scroll to position [799, 0]
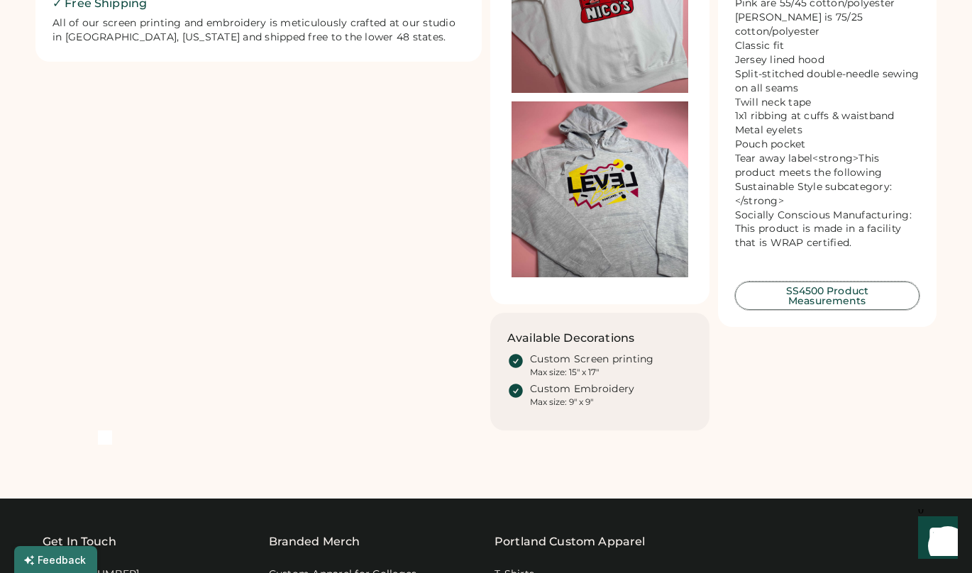
click at [837, 287] on button "SS4500 Product Measurements" at bounding box center [827, 296] width 185 height 28
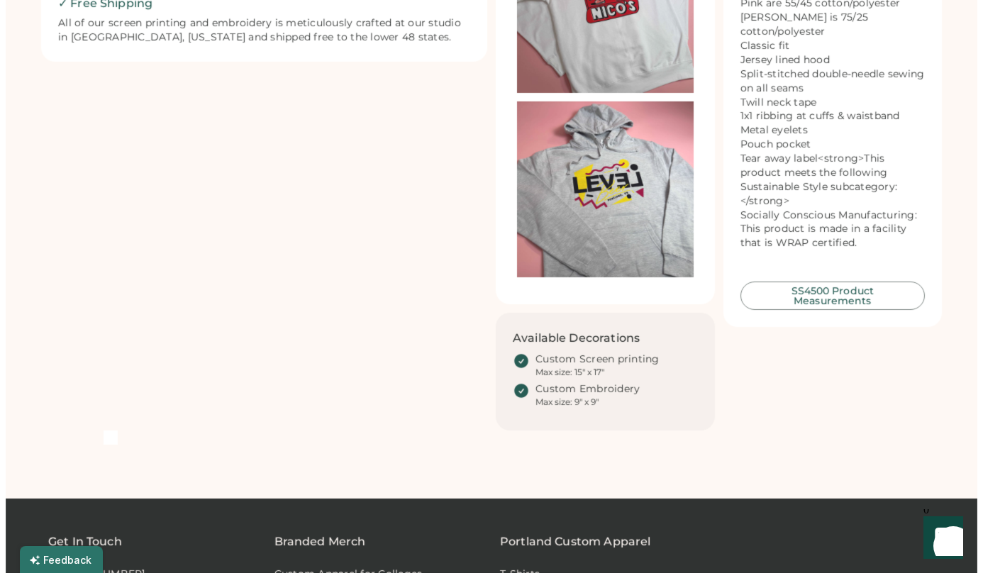
scroll to position [805, 0]
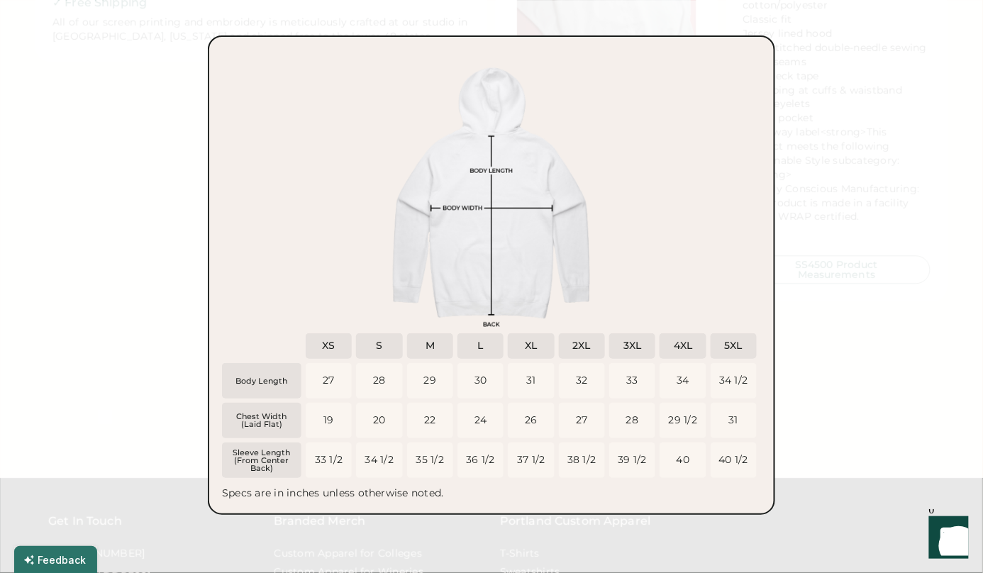
click at [824, 256] on div at bounding box center [491, 286] width 983 height 573
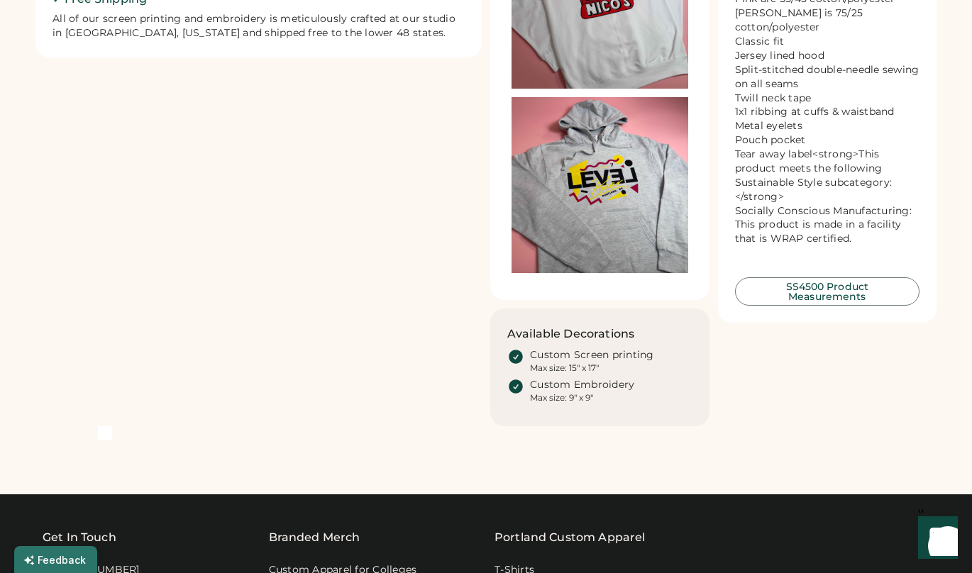
scroll to position [809, 0]
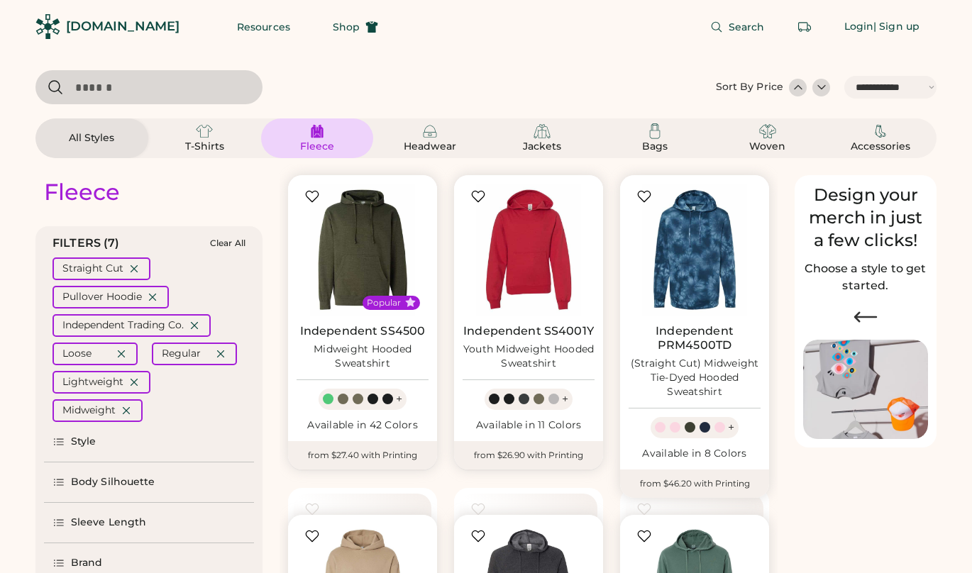
select select "*****"
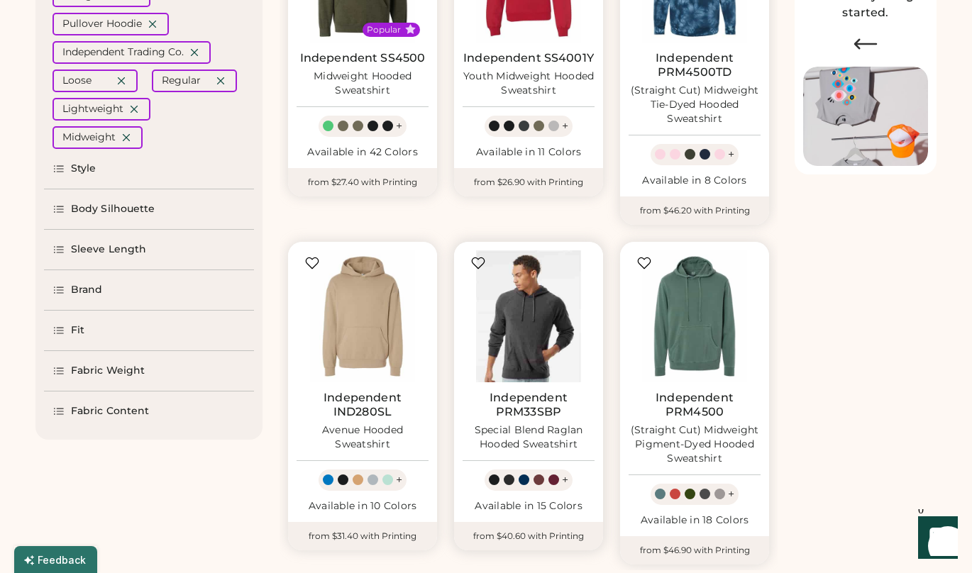
scroll to position [267, 0]
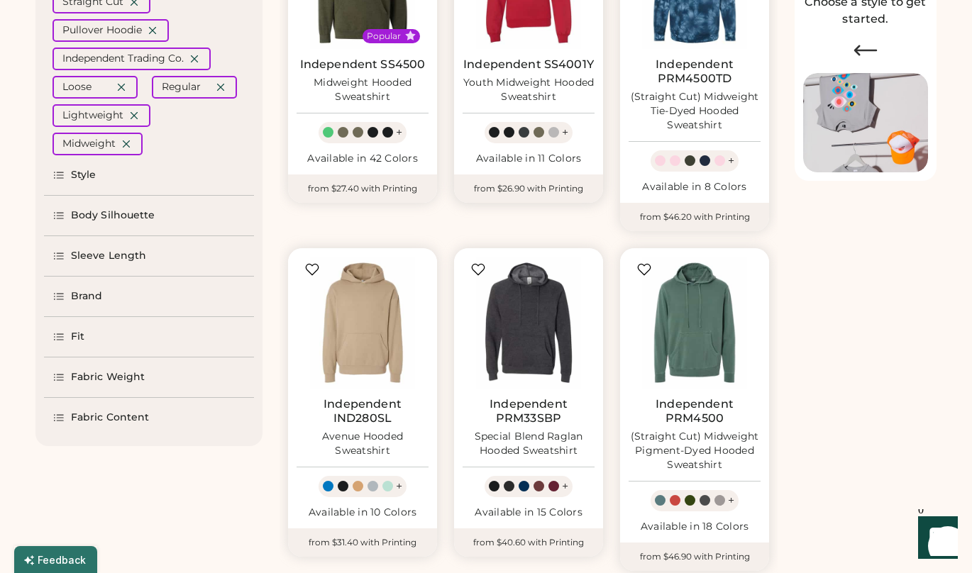
click at [517, 60] on link "Independent SS4001Y" at bounding box center [528, 64] width 131 height 14
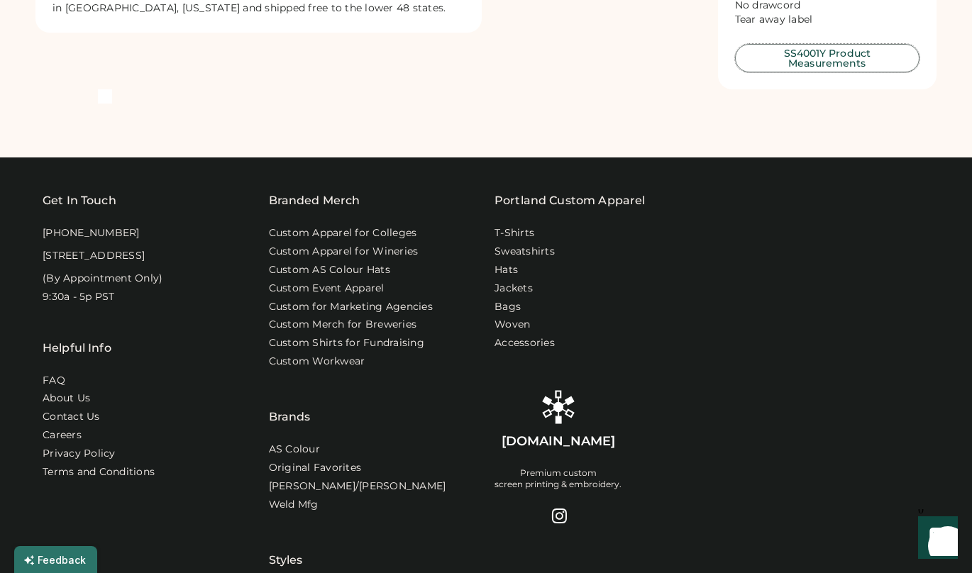
click at [860, 72] on button "SS4001Y Product Measurements" at bounding box center [827, 58] width 185 height 28
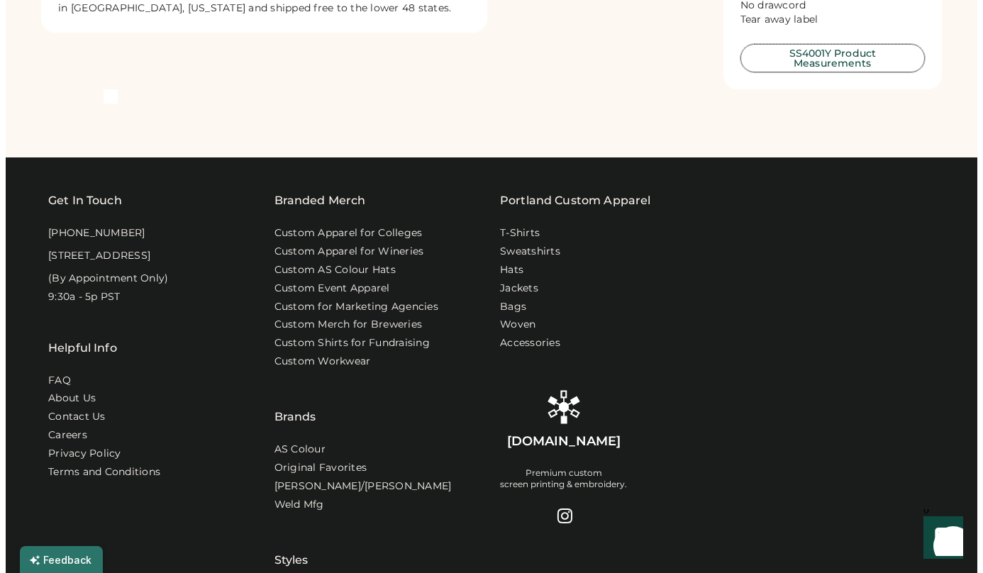
scroll to position [834, 0]
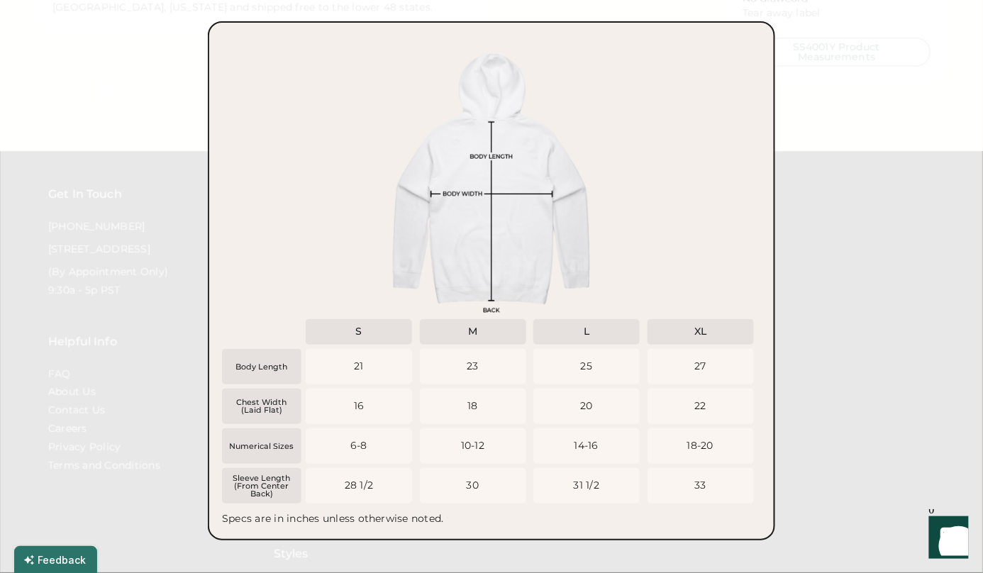
click at [818, 128] on div at bounding box center [491, 286] width 983 height 573
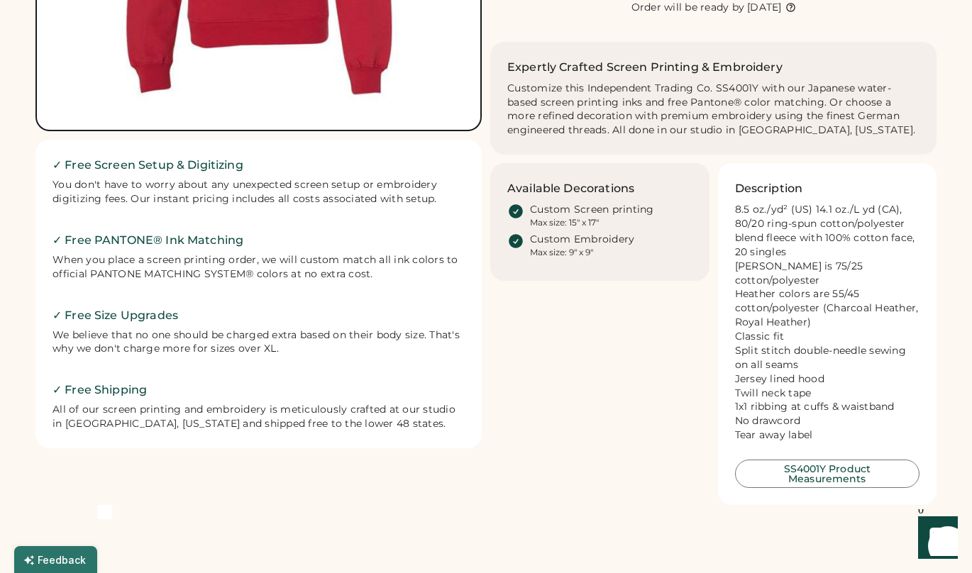
scroll to position [413, 0]
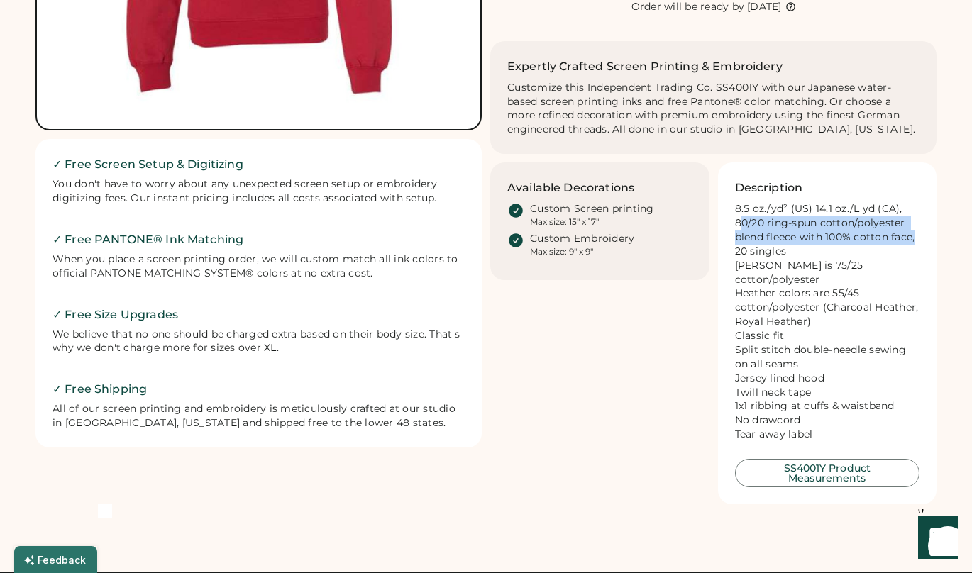
drag, startPoint x: 736, startPoint y: 237, endPoint x: 909, endPoint y: 249, distance: 173.5
click at [909, 249] on div "8.5 oz./yd² (US) 14.1 oz./L yd (CA), 80/20 ring-spun cotton/polyester blend fle…" at bounding box center [827, 322] width 185 height 240
copy div "80/20 ring-spun cotton/polyester blend fleece with 100% cotton face"
drag, startPoint x: 736, startPoint y: 224, endPoint x: 911, endPoint y: 253, distance: 177.6
click at [911, 253] on div "8.5 oz./yd² (US) 14.1 oz./L yd (CA), 80/20 ring-spun cotton/polyester blend fle…" at bounding box center [827, 322] width 185 height 240
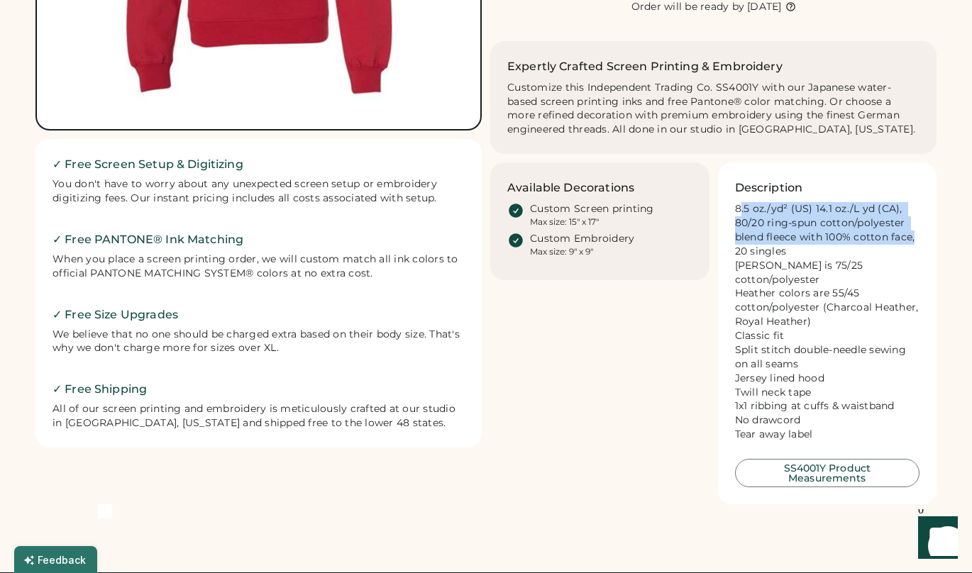
copy div "8.5 oz./yd² (US) 14.1 oz./L yd (CA), 80/20 ring-spun cotton/polyester blend fle…"
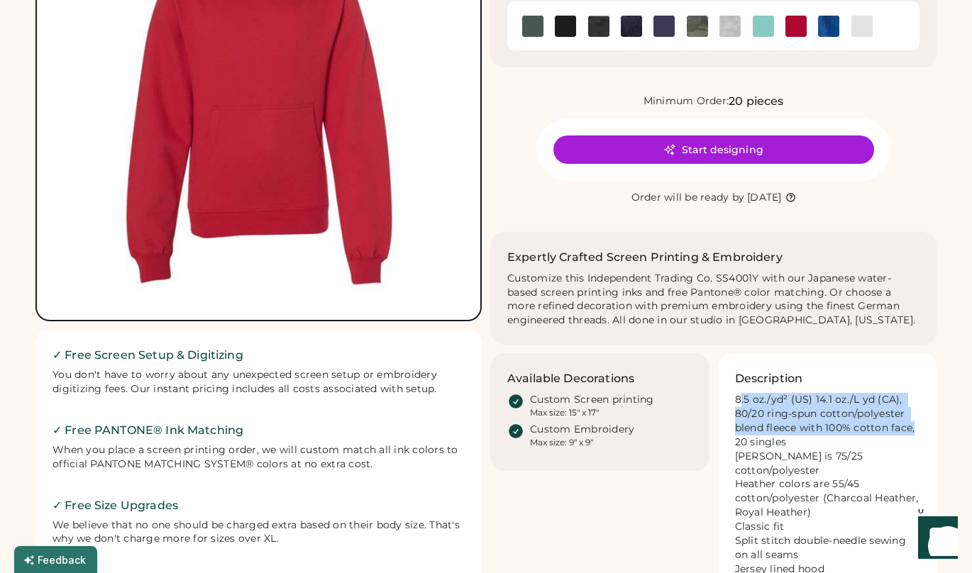
scroll to position [24, 0]
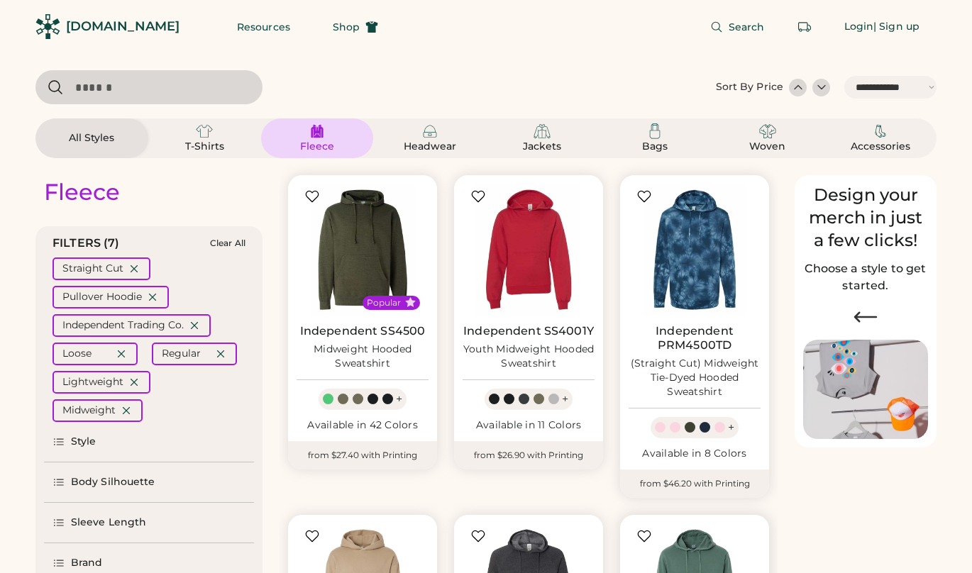
select select "*****"
click at [353, 343] on div "Midweight Hooded Sweatshirt" at bounding box center [363, 357] width 132 height 28
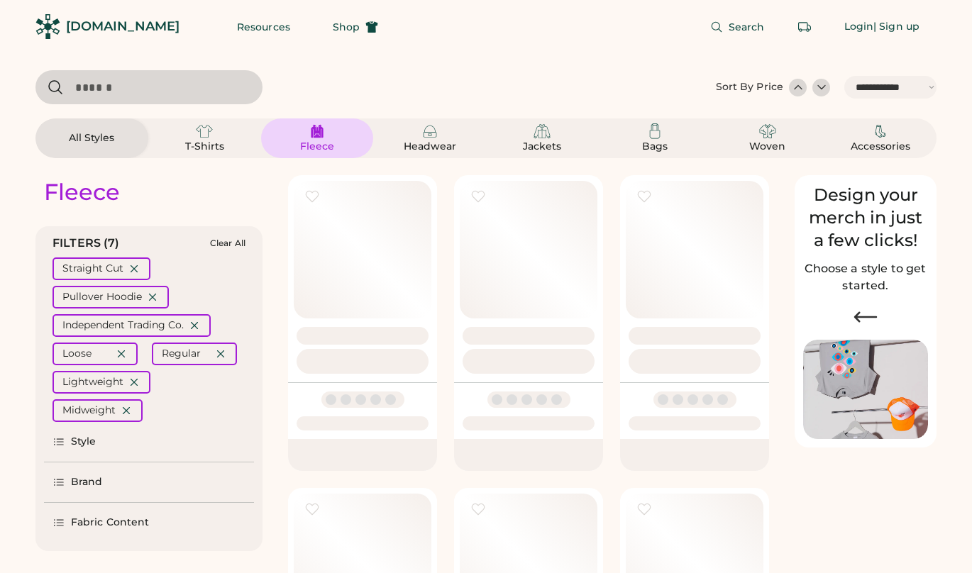
select select "*****"
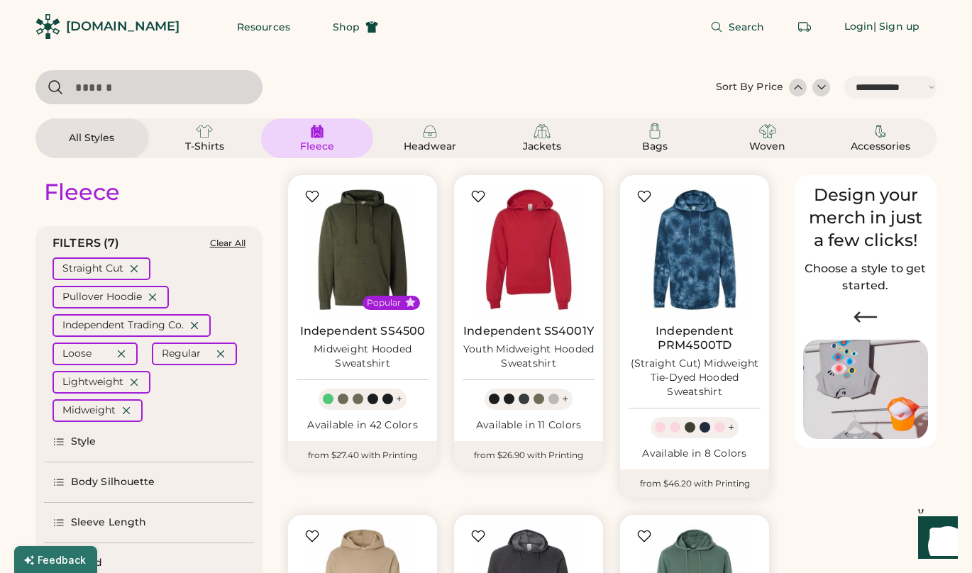
click at [216, 245] on div "Clear All" at bounding box center [227, 243] width 35 height 10
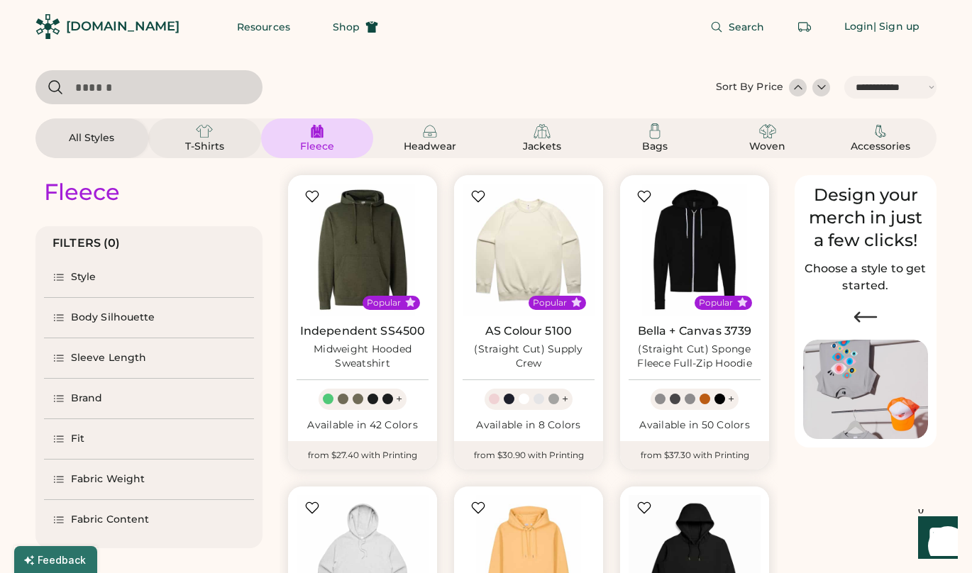
click at [191, 142] on div "T-Shirts" at bounding box center [204, 147] width 64 height 14
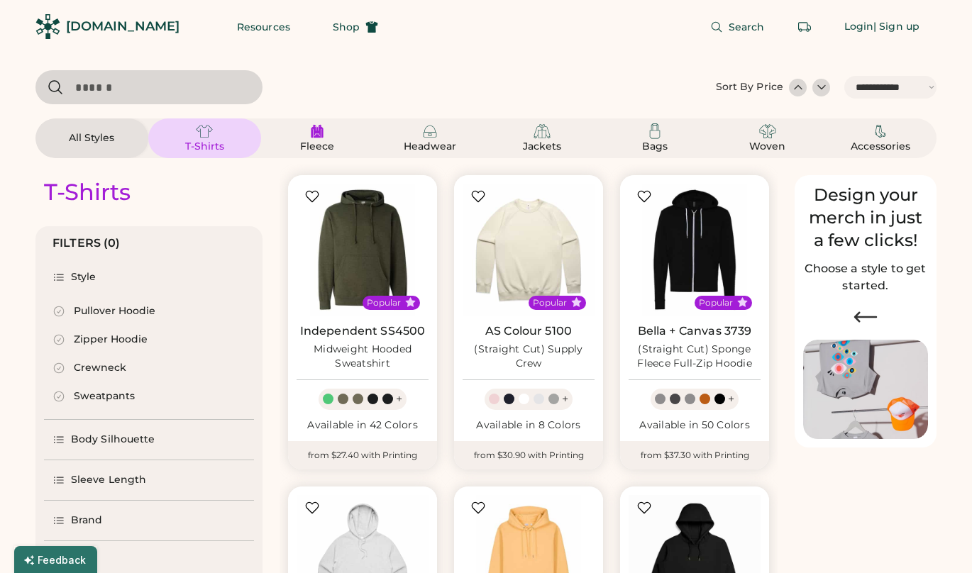
select select "*"
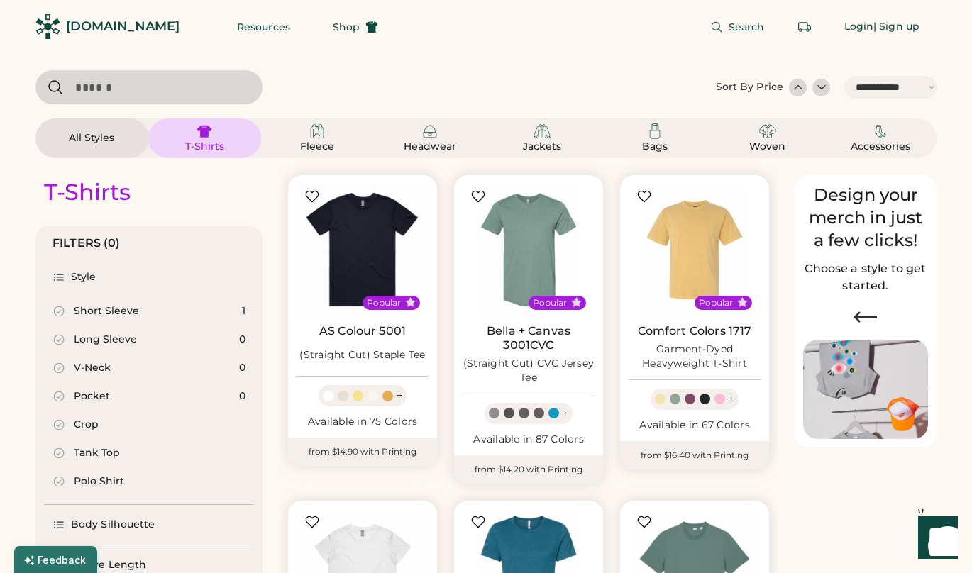
scroll to position [215, 0]
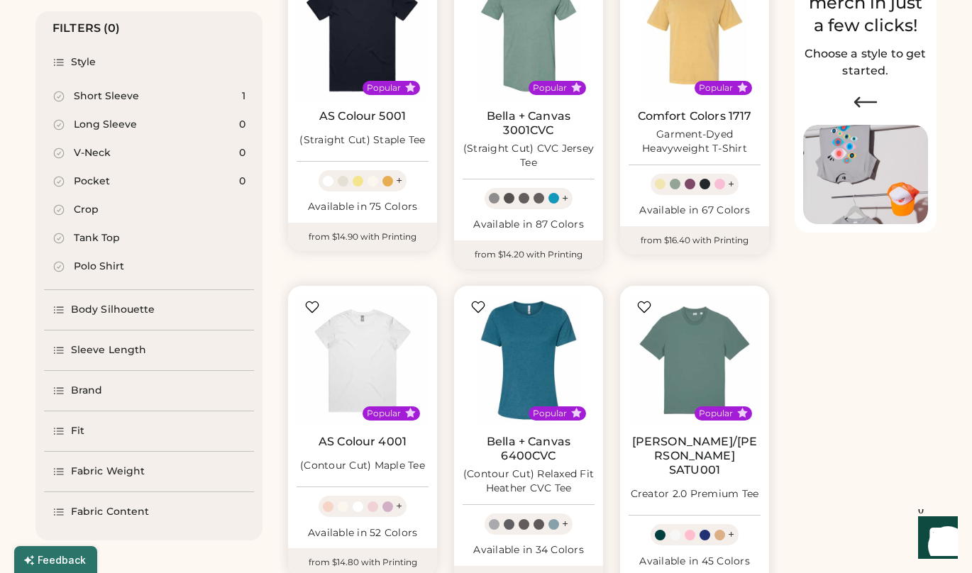
select select "*****"
select select "*"
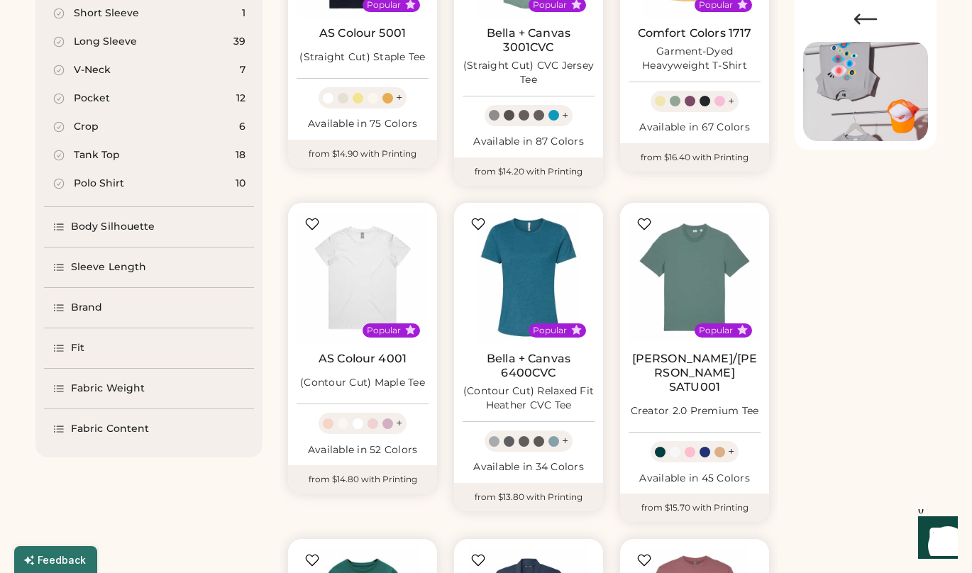
scroll to position [299, 0]
click at [100, 309] on div "Brand" at bounding box center [87, 307] width 32 height 14
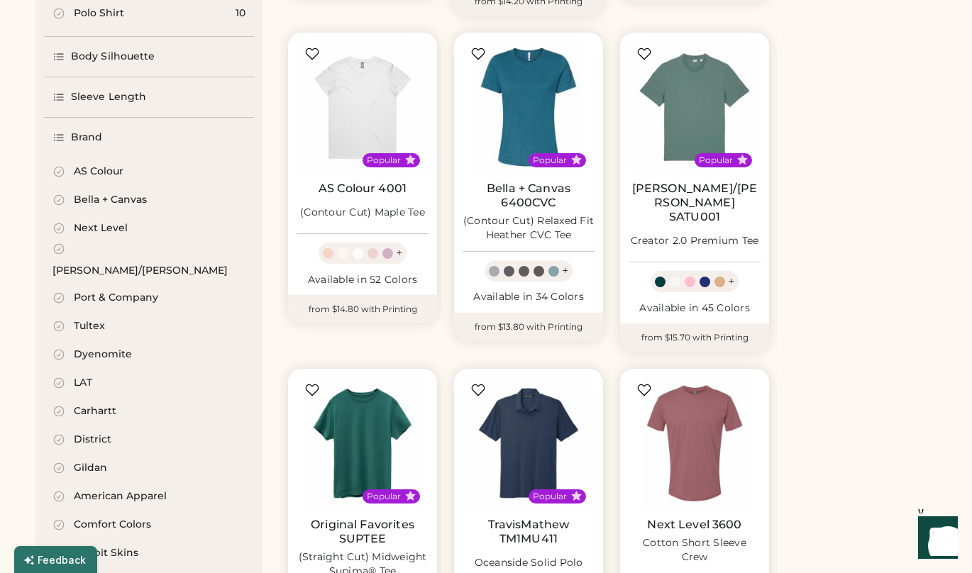
scroll to position [668, 0]
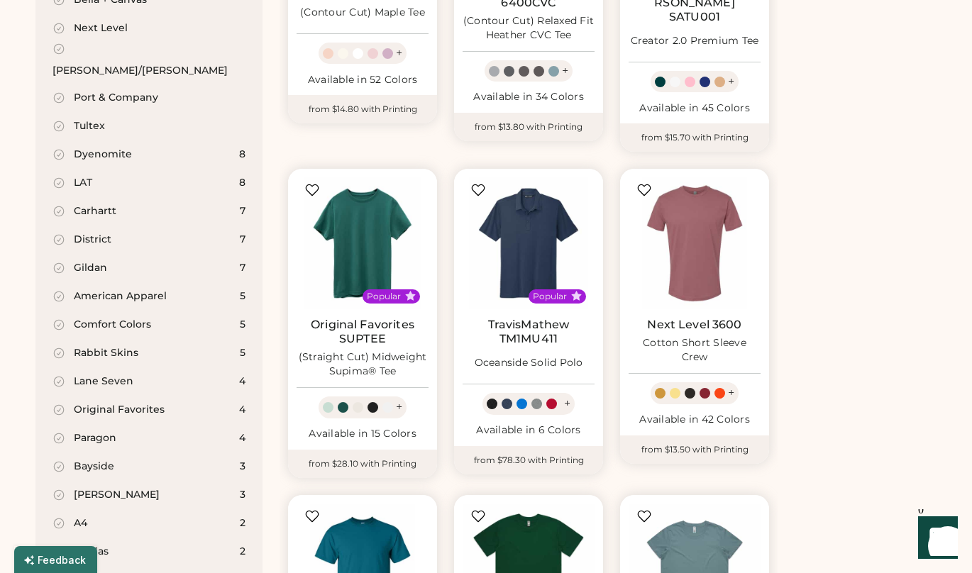
click at [151, 311] on div "Comfort Colors 5" at bounding box center [149, 325] width 210 height 28
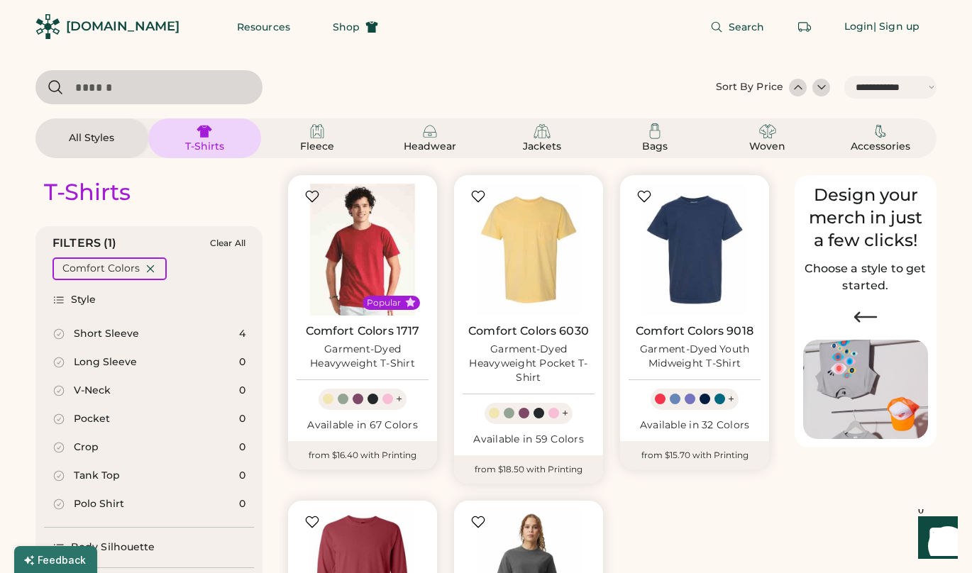
click at [365, 255] on img at bounding box center [363, 250] width 132 height 132
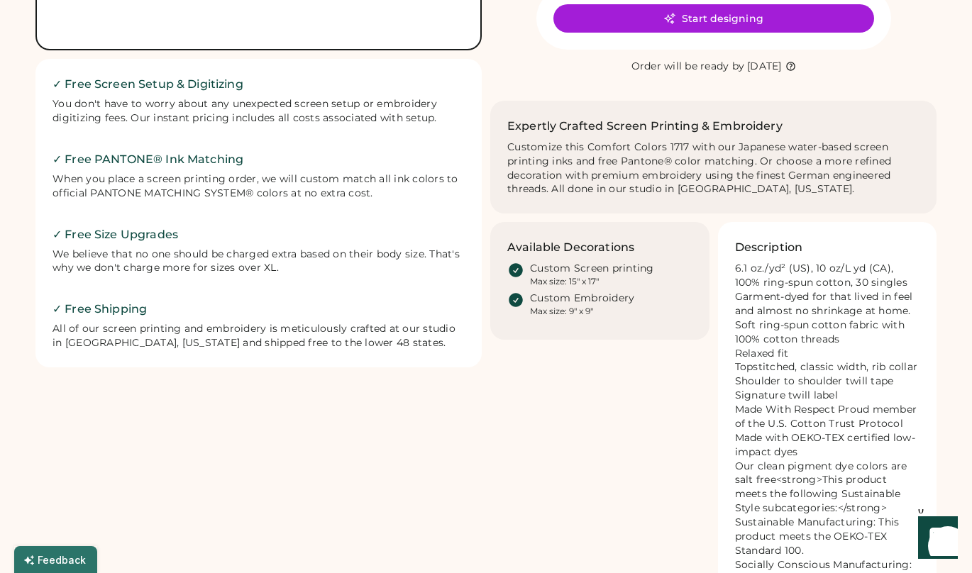
scroll to position [497, 0]
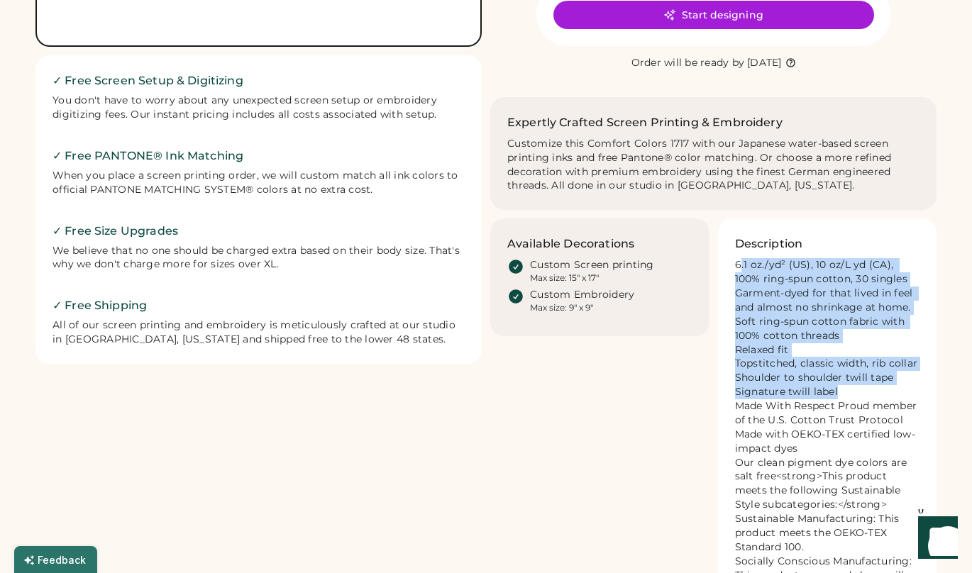
drag, startPoint x: 736, startPoint y: 282, endPoint x: 899, endPoint y: 402, distance: 203.4
click at [899, 402] on div "6.1 oz./yd² (US), 10 oz/L yd (CA), 100% ring-spun cotton, 30 singles Garment-dy…" at bounding box center [827, 441] width 185 height 367
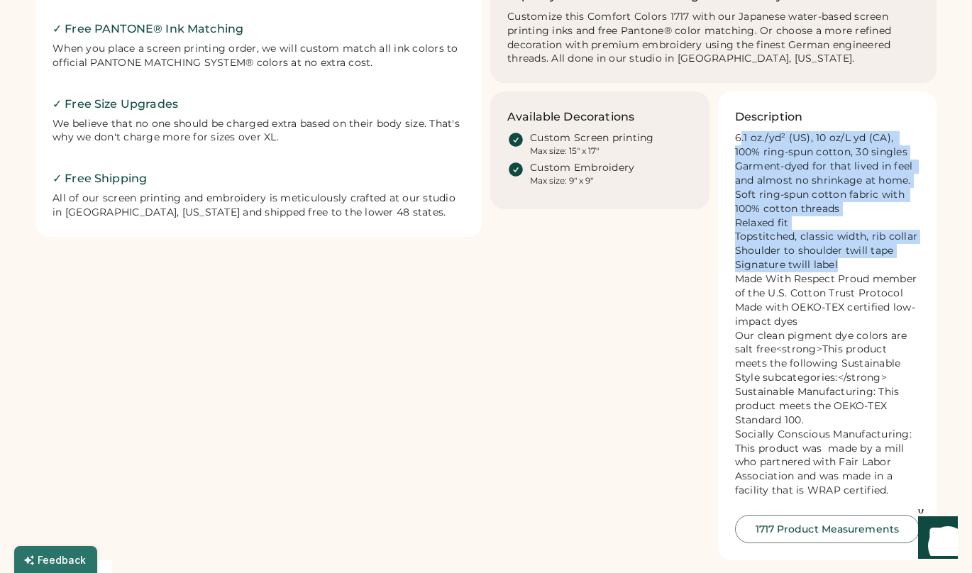
scroll to position [567, 0]
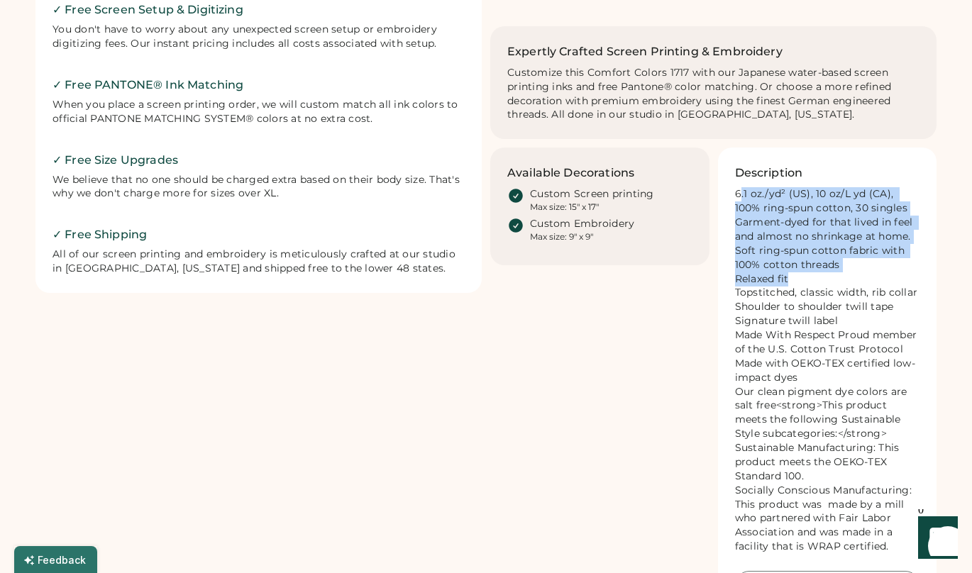
click at [820, 294] on div "6.1 oz./yd² (US), 10 oz/L yd (CA), 100% ring-spun cotton, 30 singles Garment-dy…" at bounding box center [827, 370] width 185 height 367
copy div "6.1 oz./yd² (US), 10 oz/L yd (CA), 100% ring-spun cotton, 30 singles Garment-dy…"
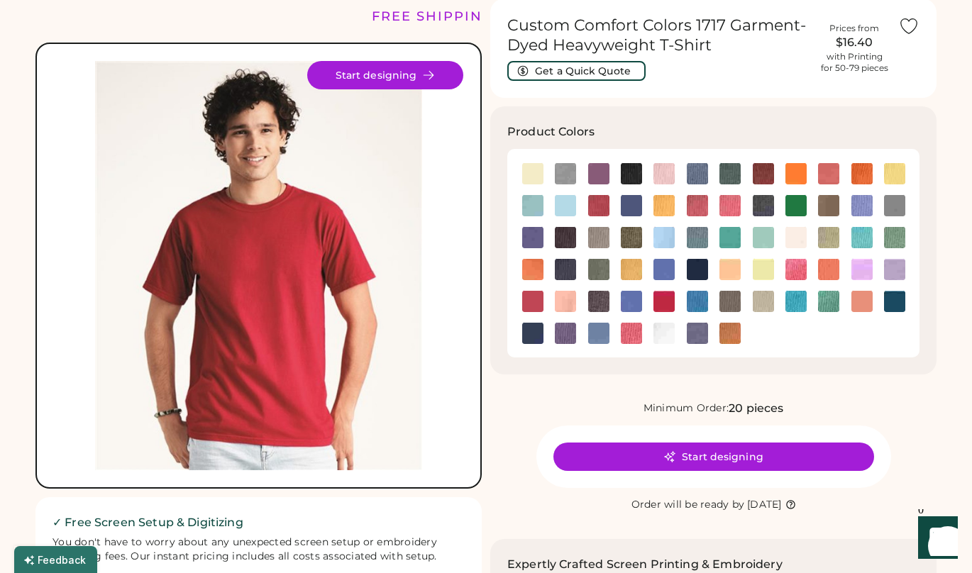
scroll to position [0, 0]
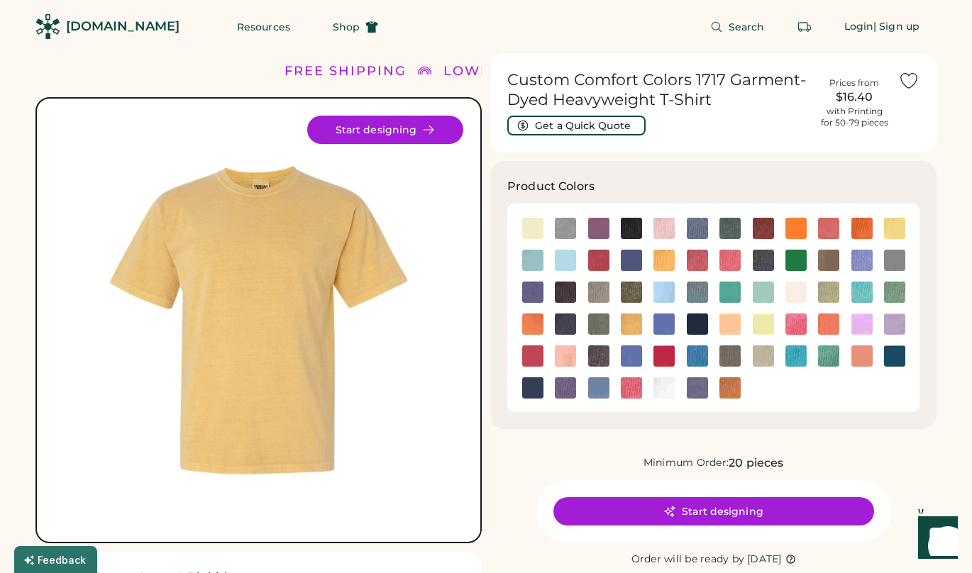
click at [70, 28] on div "[DOMAIN_NAME]" at bounding box center [122, 27] width 113 height 18
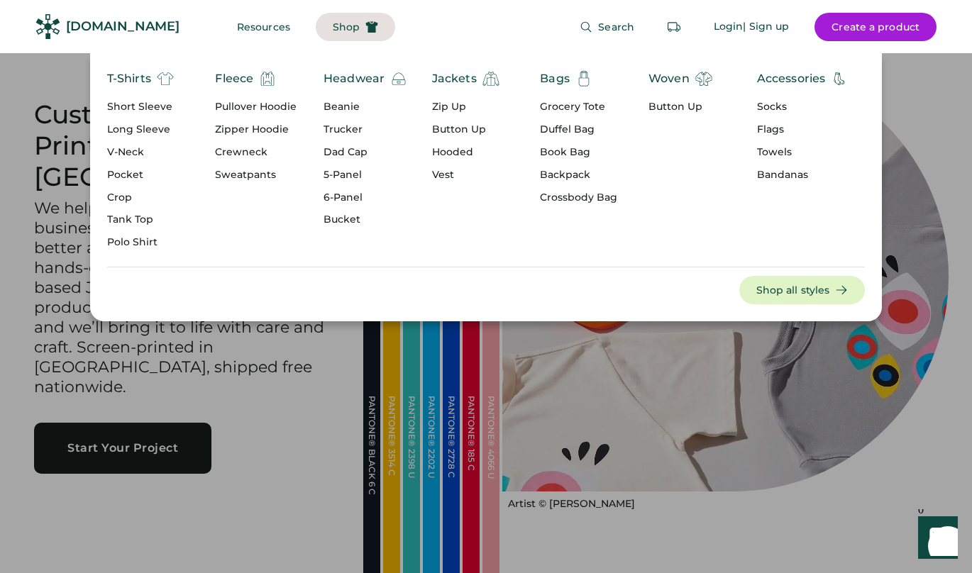
click at [257, 106] on div "Pullover Hoodie" at bounding box center [256, 107] width 82 height 14
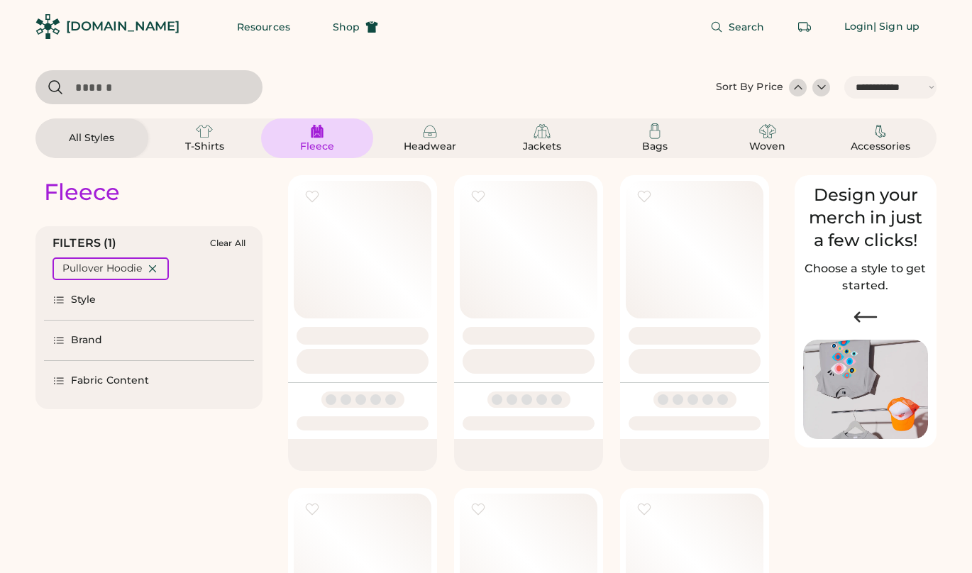
select select "*****"
select select "*"
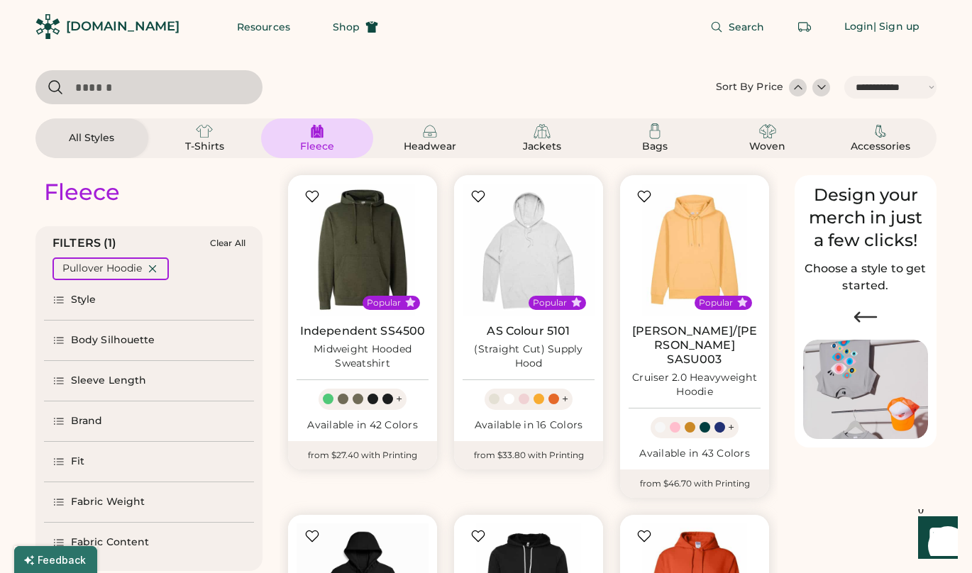
scroll to position [37, 0]
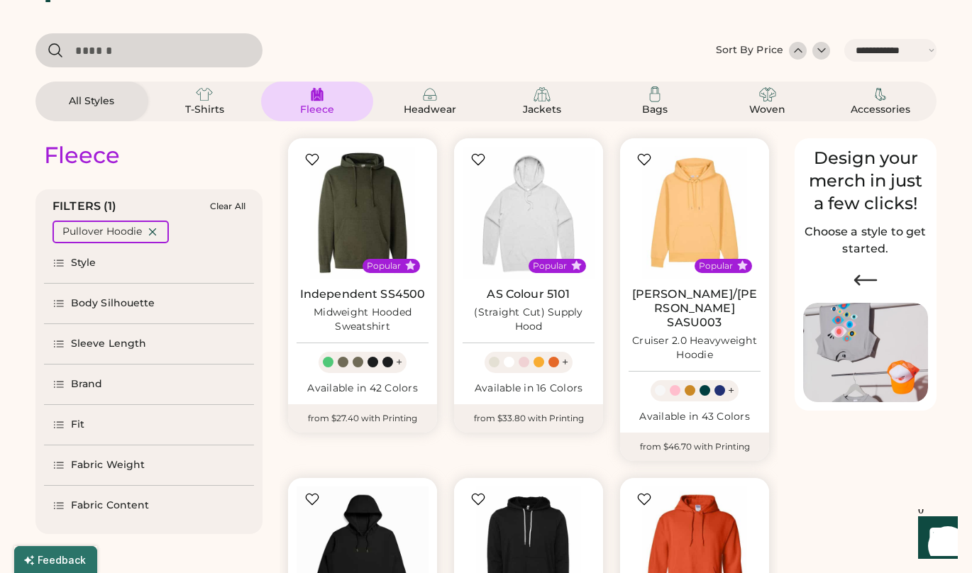
select select "*****"
select select "*"
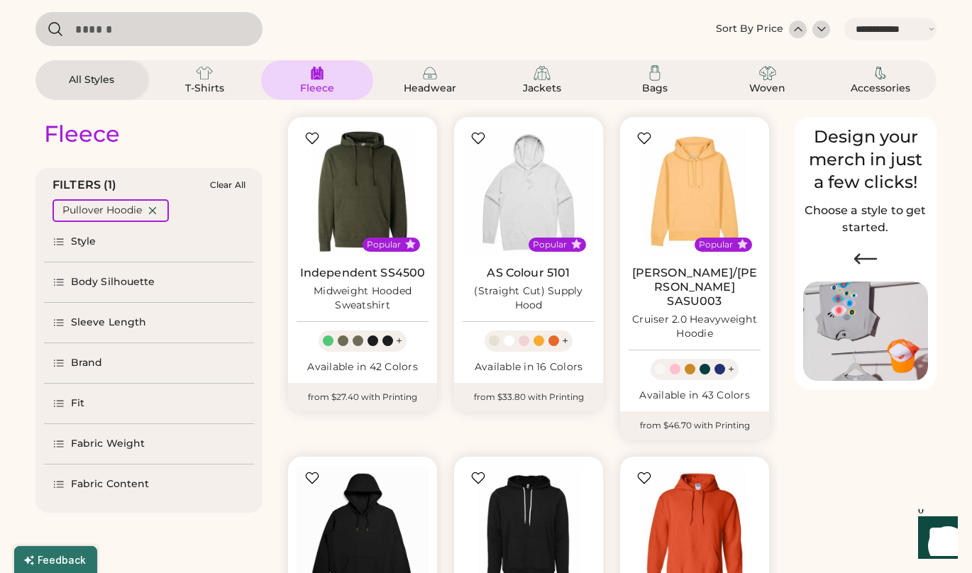
click at [102, 354] on div "Brand" at bounding box center [149, 363] width 210 height 40
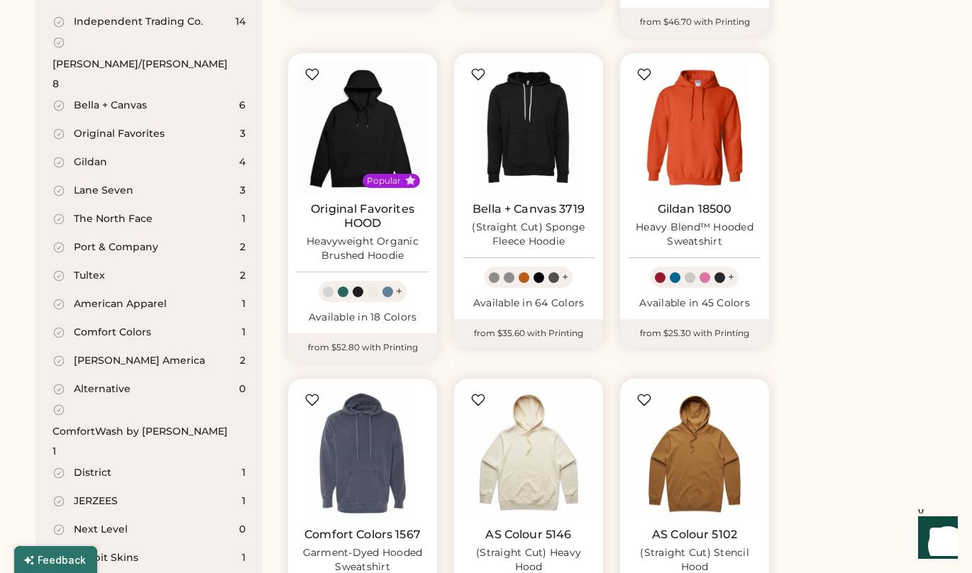
click at [143, 326] on div "Comfort Colors" at bounding box center [112, 333] width 77 height 14
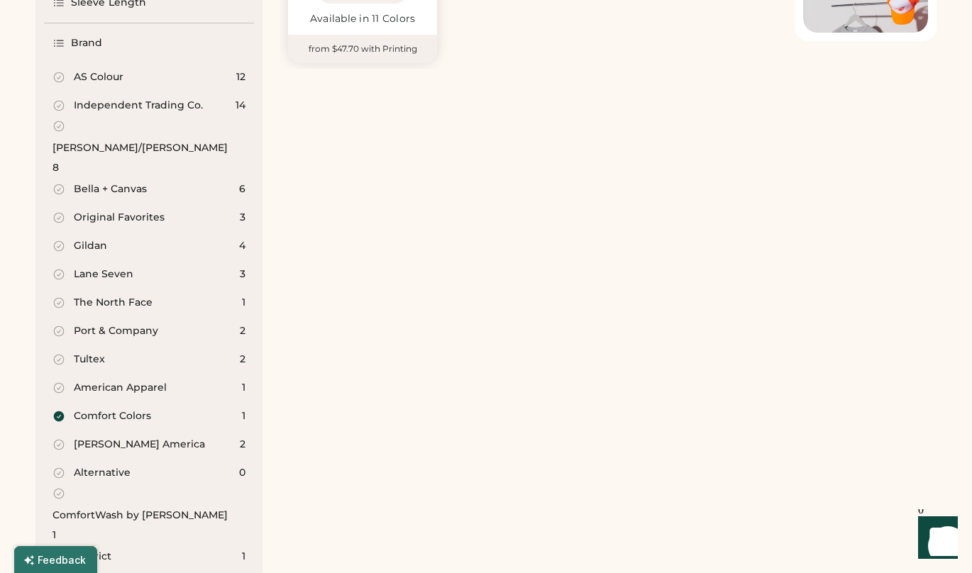
scroll to position [377, 0]
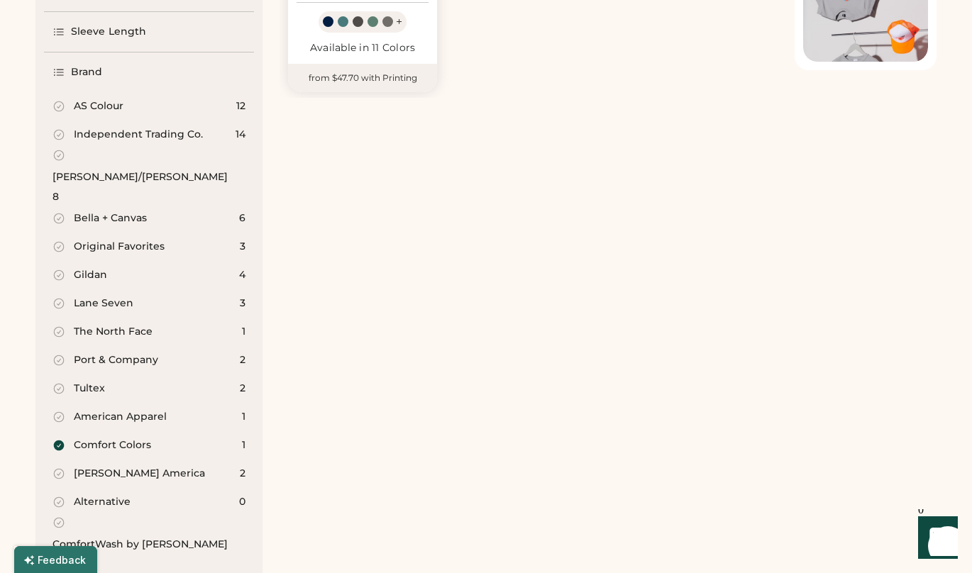
click at [142, 131] on div "Independent Trading Co." at bounding box center [138, 135] width 129 height 14
select select "*"
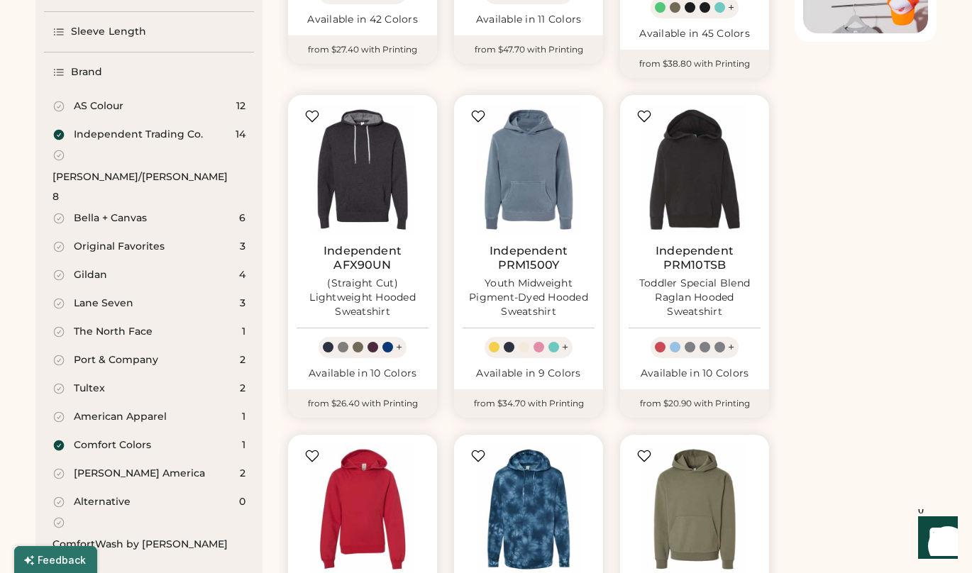
click at [145, 438] on div "Comfort Colors" at bounding box center [112, 445] width 77 height 14
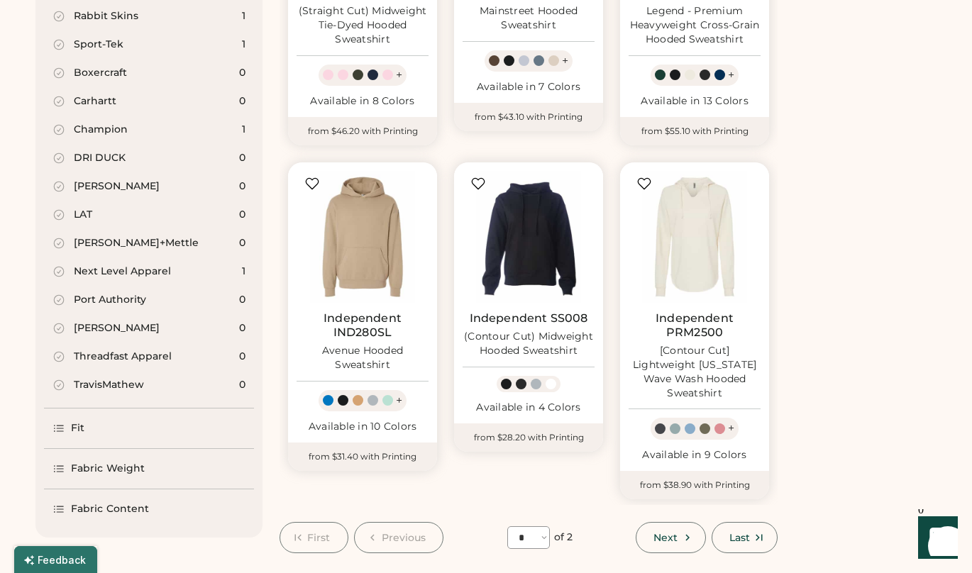
scroll to position [1291, 0]
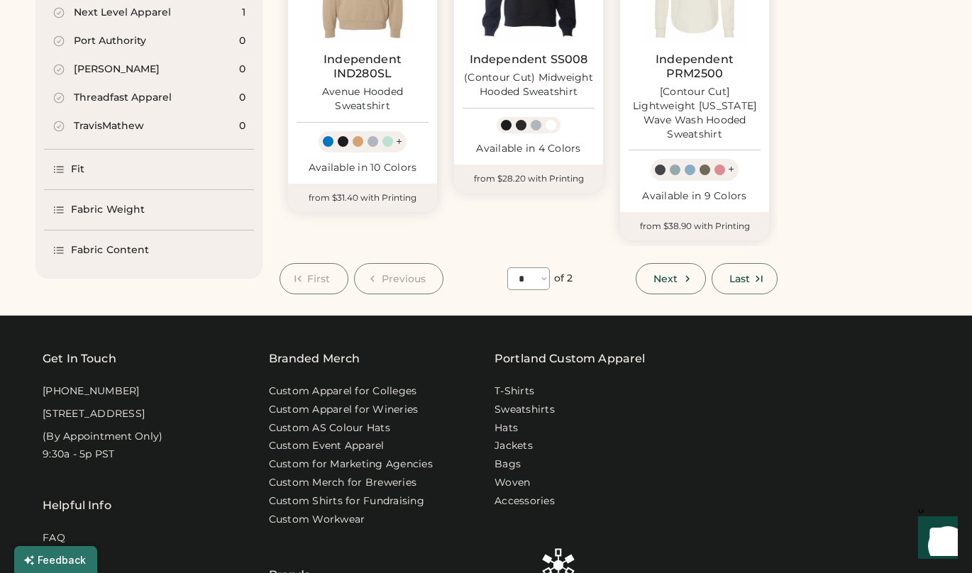
click at [138, 150] on div "Fit" at bounding box center [149, 170] width 210 height 40
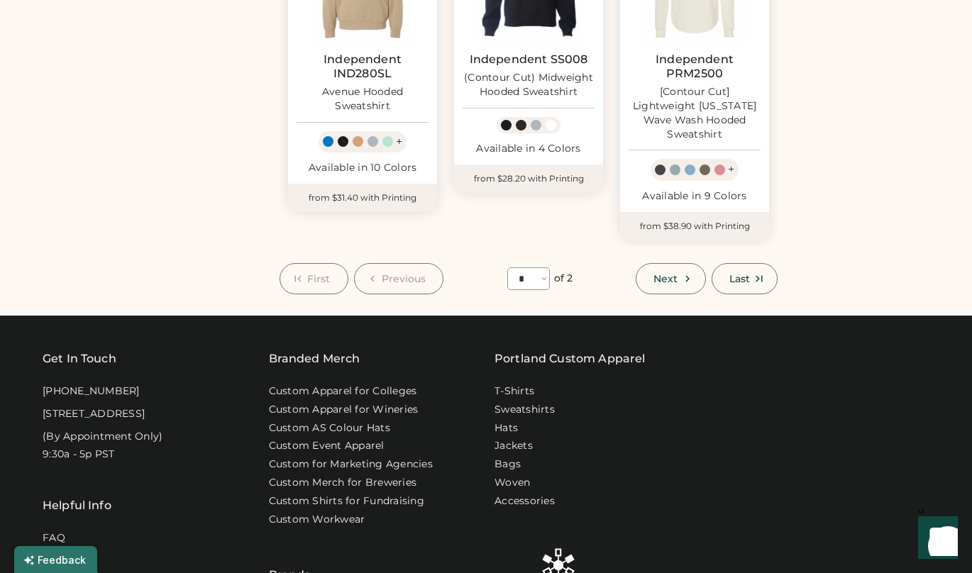
scroll to position [374, 0]
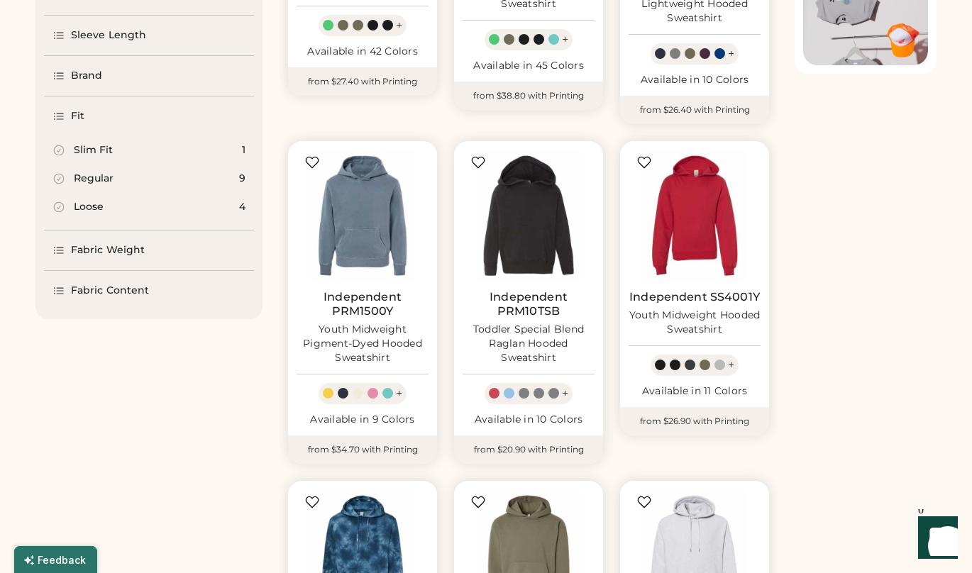
click at [96, 193] on div "Loose 4" at bounding box center [149, 207] width 210 height 28
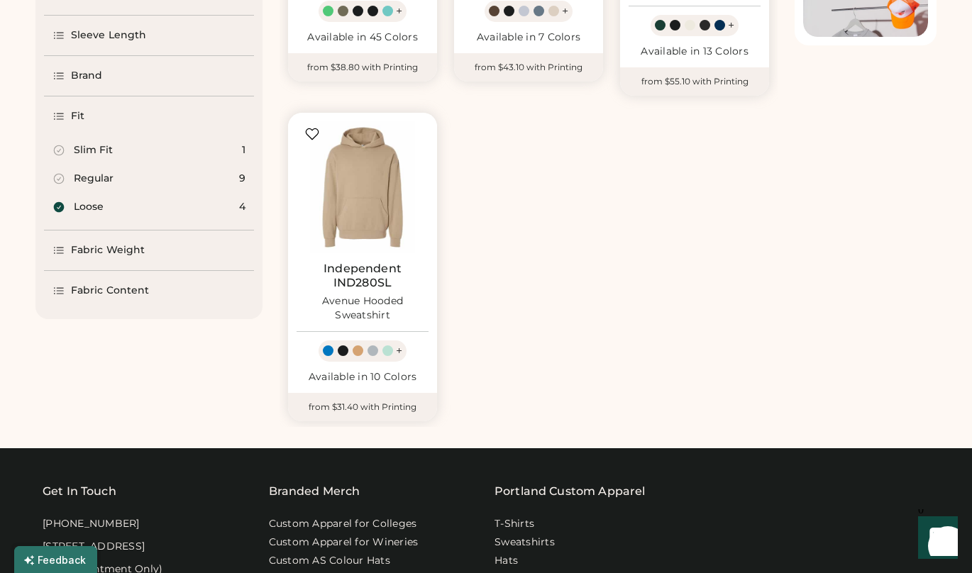
click at [99, 181] on div "Regular" at bounding box center [94, 179] width 40 height 14
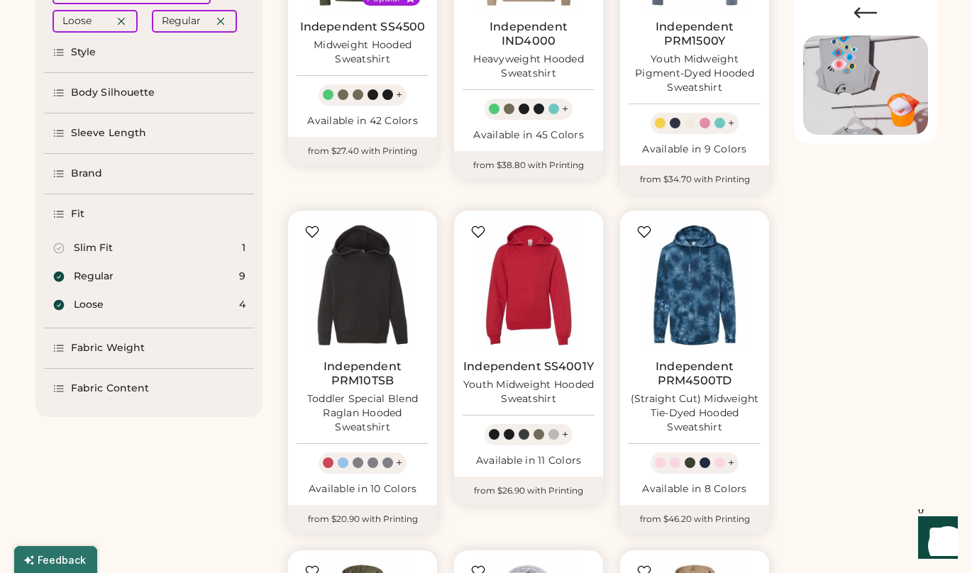
scroll to position [262, 0]
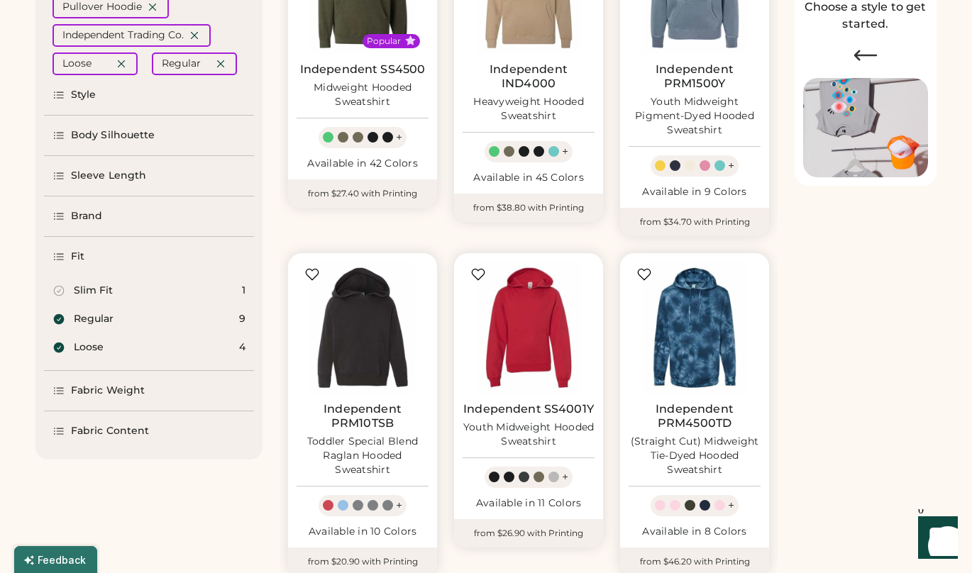
click at [103, 318] on div "Regular" at bounding box center [94, 319] width 40 height 14
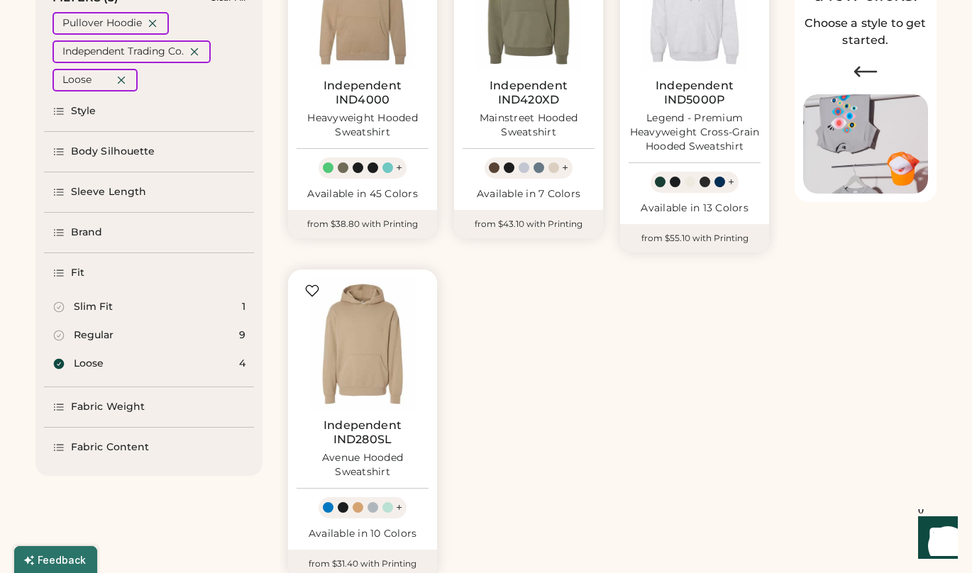
scroll to position [321, 0]
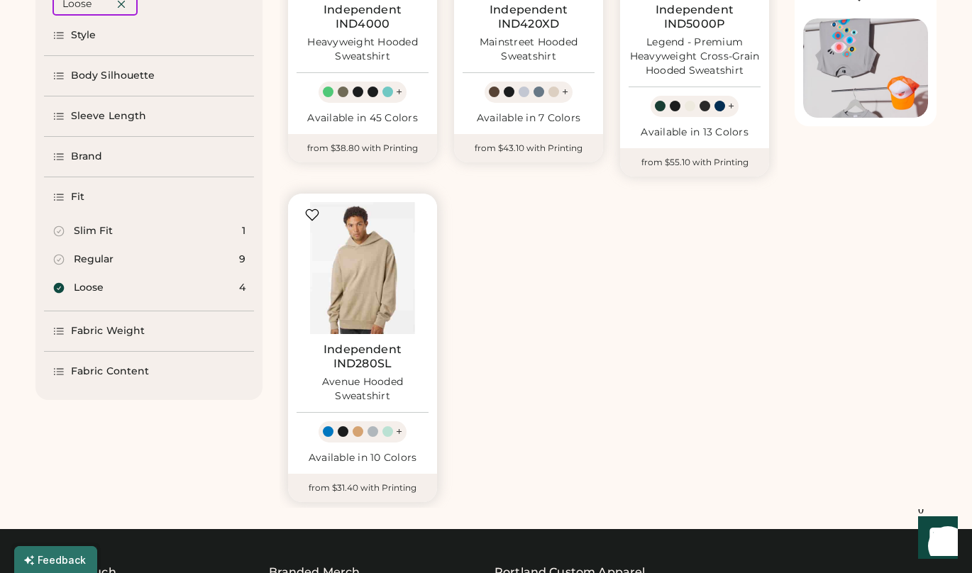
click at [375, 298] on img at bounding box center [363, 268] width 132 height 132
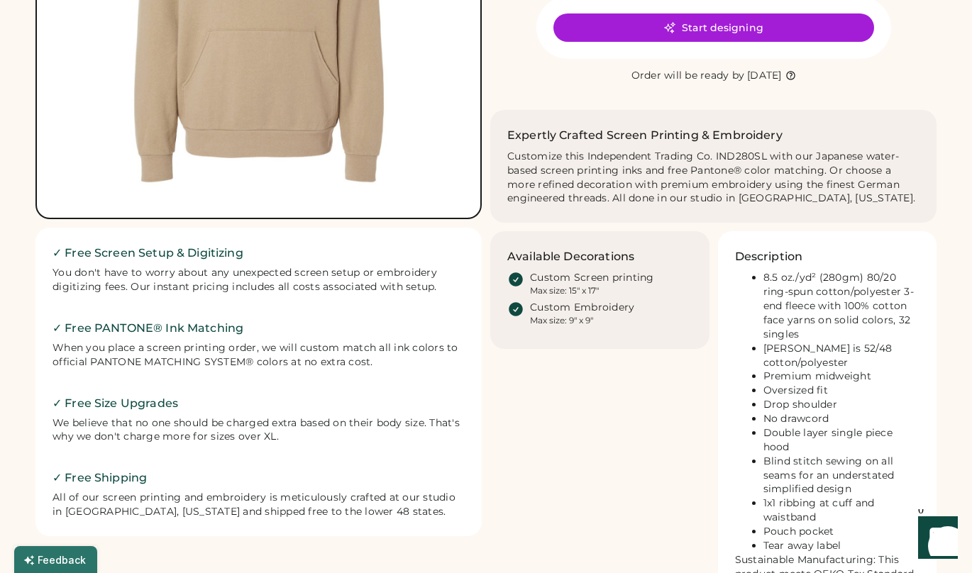
scroll to position [334, 0]
